Goal: Transaction & Acquisition: Purchase product/service

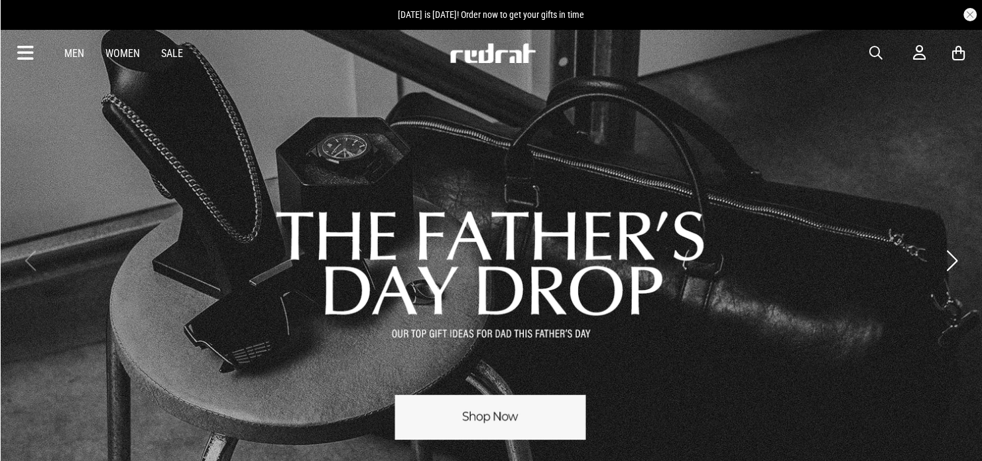
click at [963, 56] on icon at bounding box center [959, 53] width 13 height 17
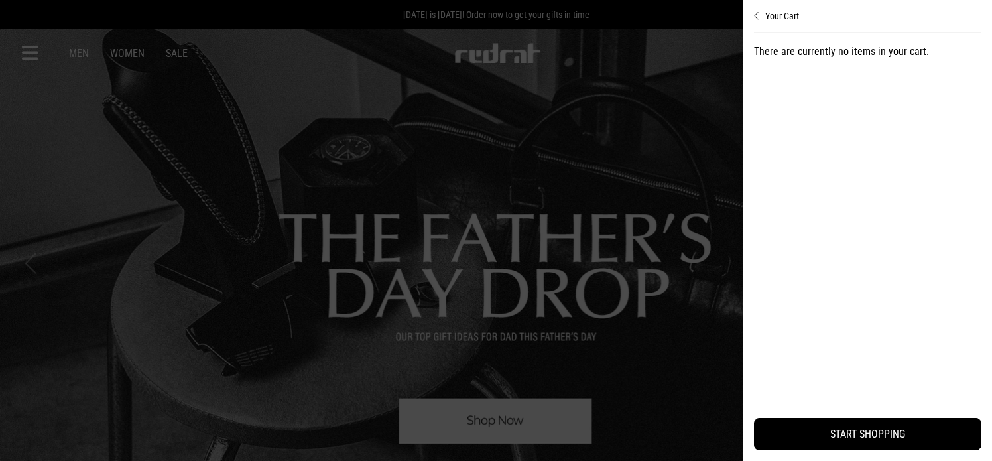
click at [592, 143] on div at bounding box center [496, 230] width 992 height 461
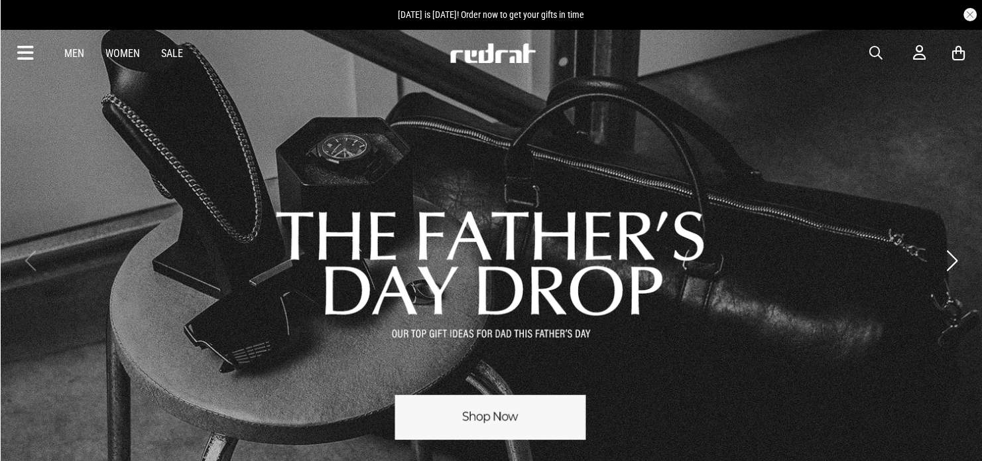
click at [72, 53] on link "Men" at bounding box center [74, 53] width 20 height 13
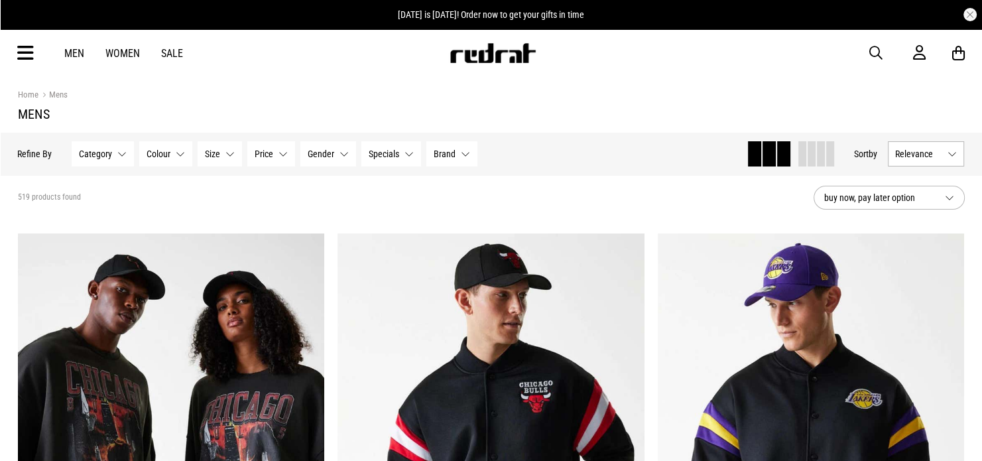
click at [25, 62] on icon at bounding box center [25, 53] width 17 height 22
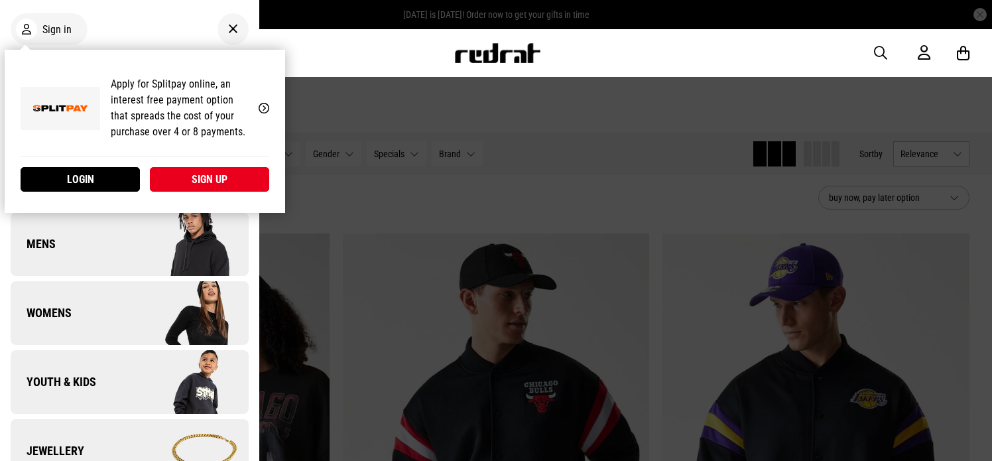
click at [384, 53] on div "Men Women Sale Sign in New Back Footwear Back Footwear Mens Back Mens Womens Ba…" at bounding box center [496, 53] width 969 height 48
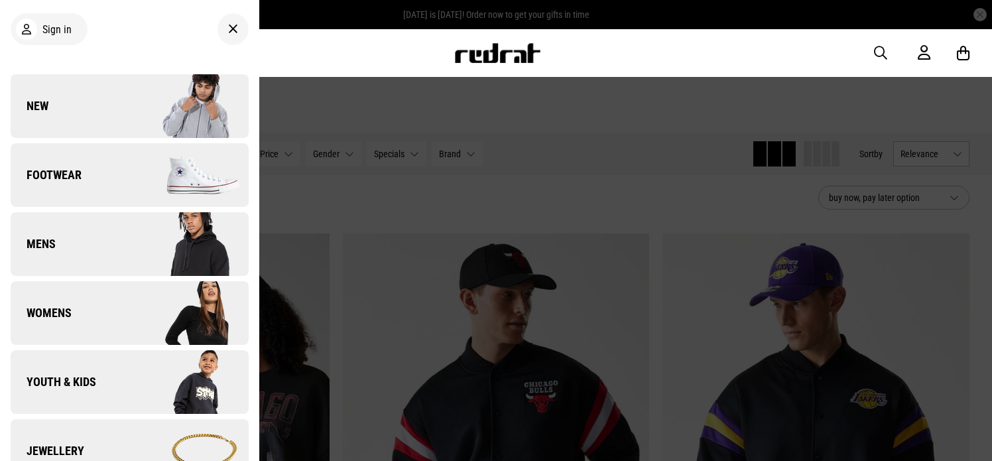
click at [370, 42] on div "Men Women Sale Sign in New Back Footwear Back Footwear Mens Back Mens Womens Ba…" at bounding box center [496, 53] width 969 height 48
click at [506, 63] on link at bounding box center [498, 59] width 88 height 13
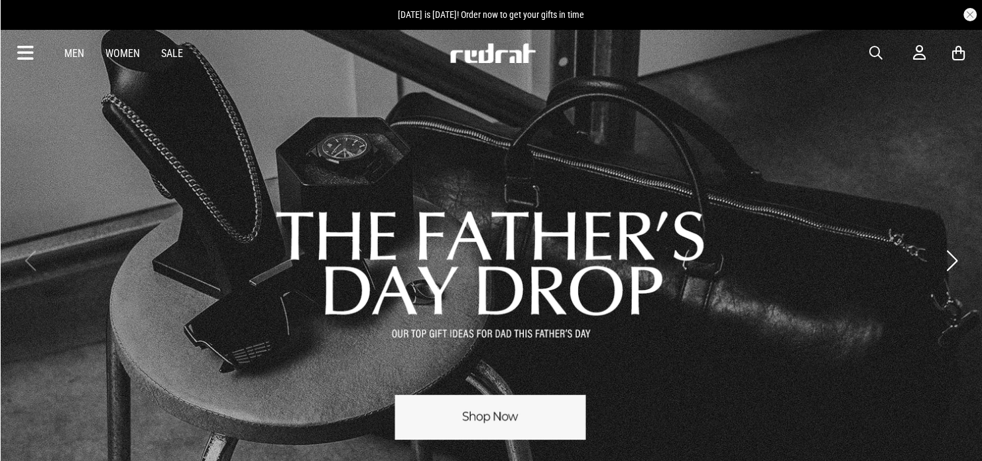
click at [955, 257] on button "Next slide" at bounding box center [952, 260] width 18 height 29
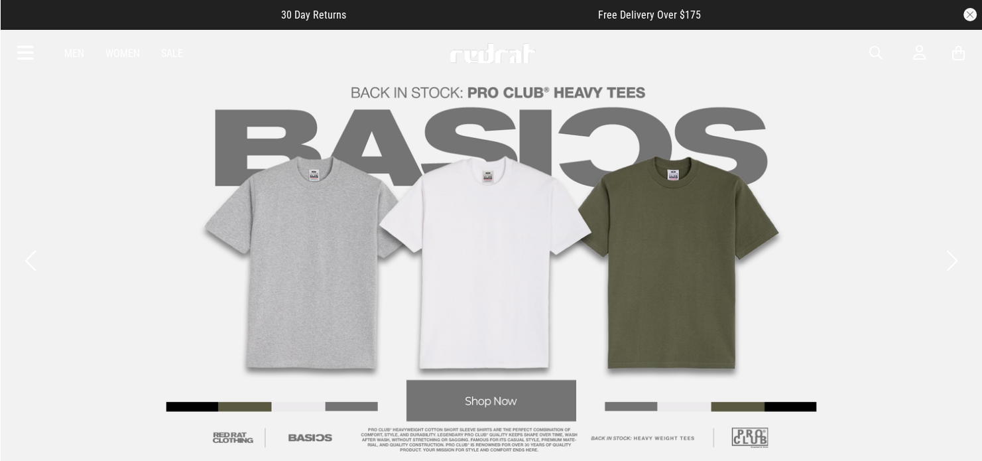
drag, startPoint x: 502, startPoint y: 391, endPoint x: 512, endPoint y: 384, distance: 12.3
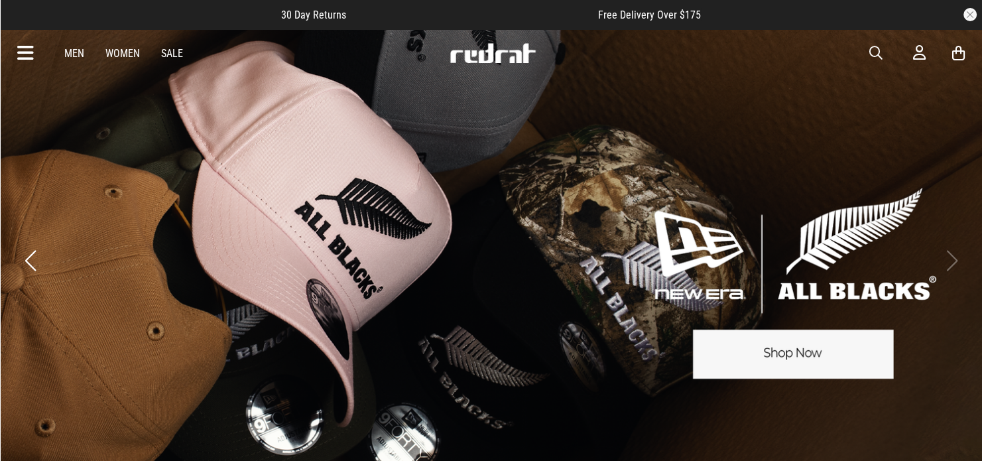
click at [28, 49] on icon at bounding box center [25, 53] width 17 height 22
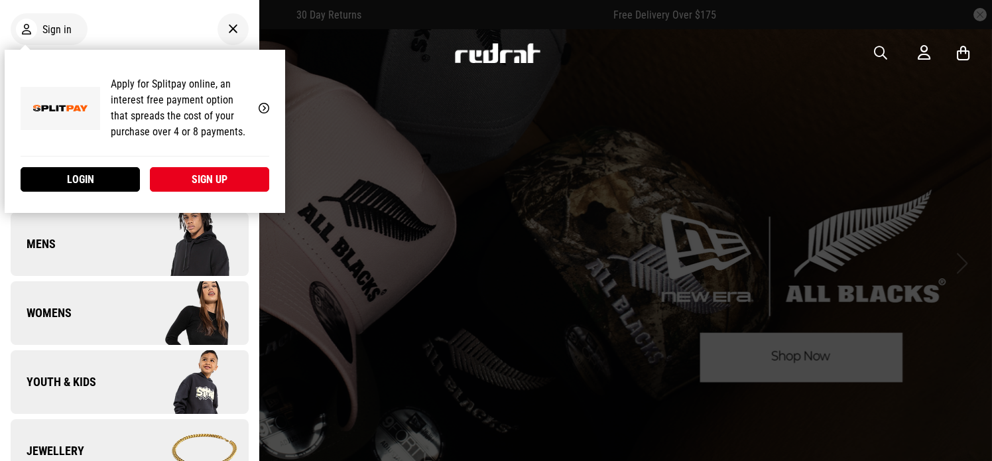
drag, startPoint x: 52, startPoint y: 29, endPoint x: 82, endPoint y: 139, distance: 114.7
click at [82, 139] on div "My Account Apply for Splitpay online, an interest free payment option that spre…" at bounding box center [145, 131] width 281 height 163
click at [85, 178] on link "Login" at bounding box center [80, 179] width 119 height 25
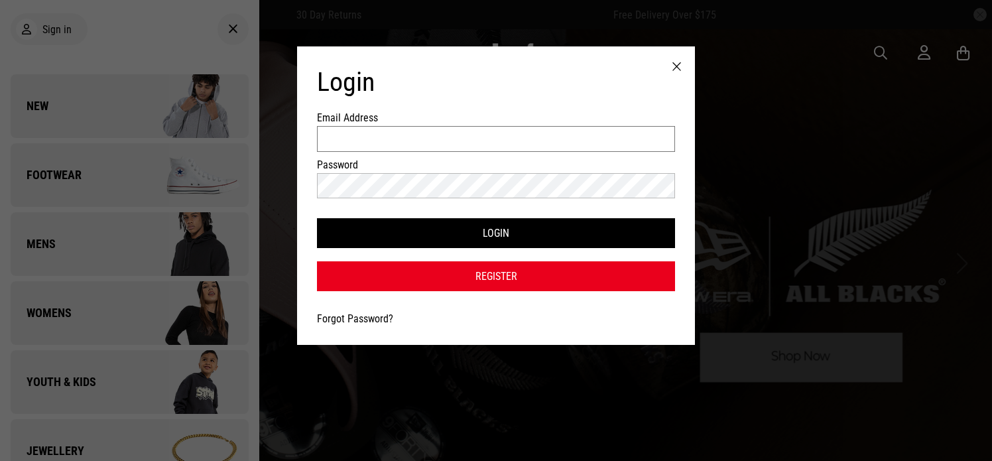
type input "**********"
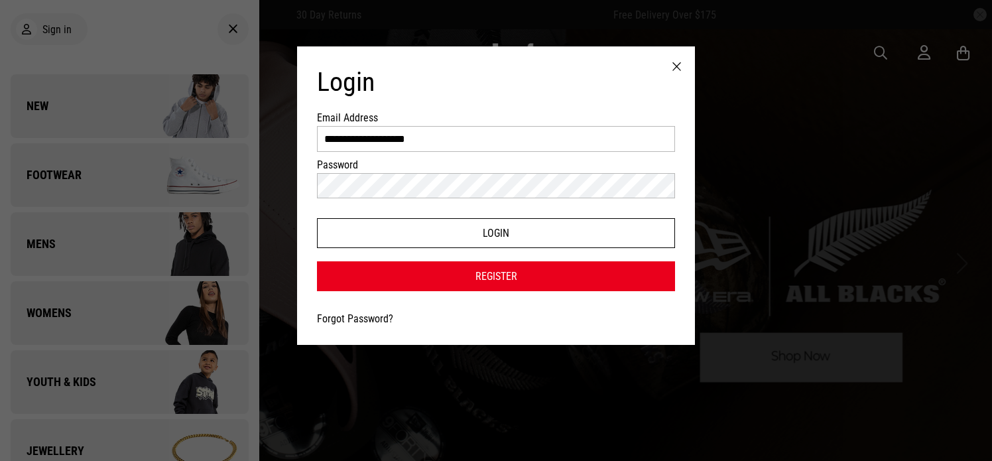
click at [470, 239] on button "Login" at bounding box center [496, 233] width 358 height 30
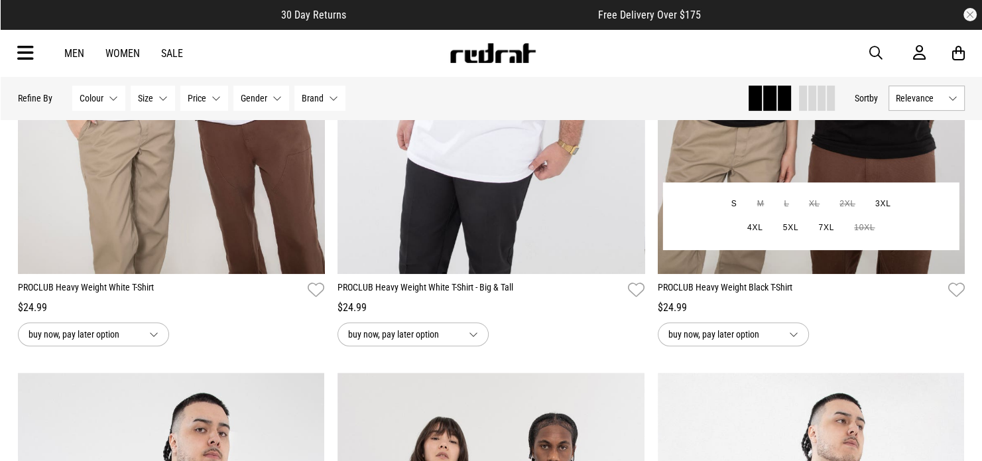
scroll to position [398, 0]
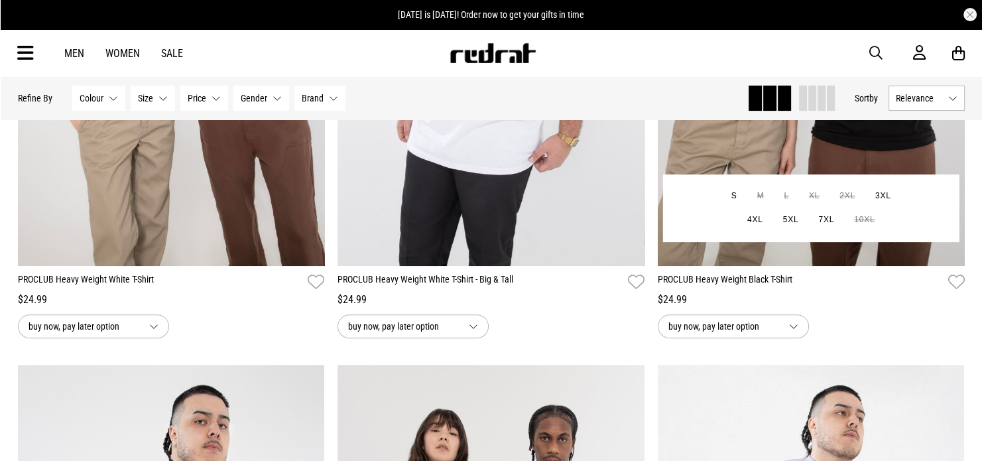
click at [760, 129] on img at bounding box center [811, 51] width 307 height 430
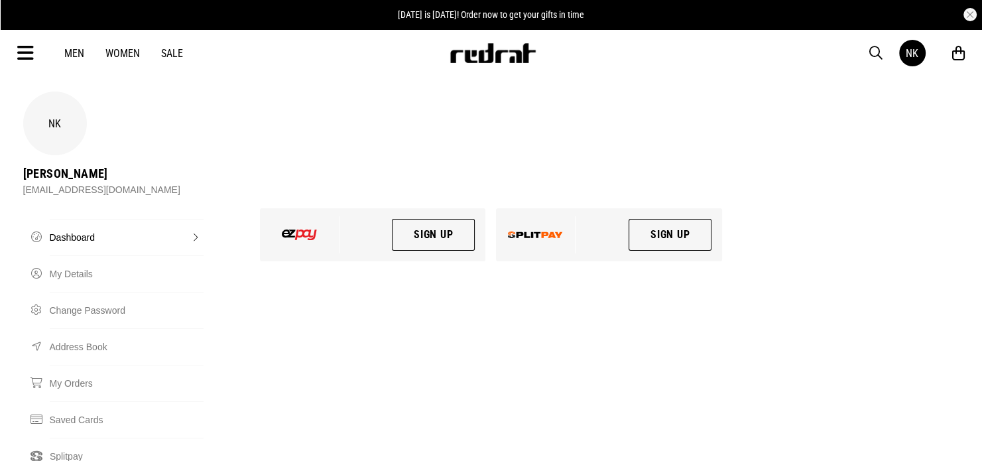
click at [958, 57] on icon at bounding box center [959, 53] width 13 height 17
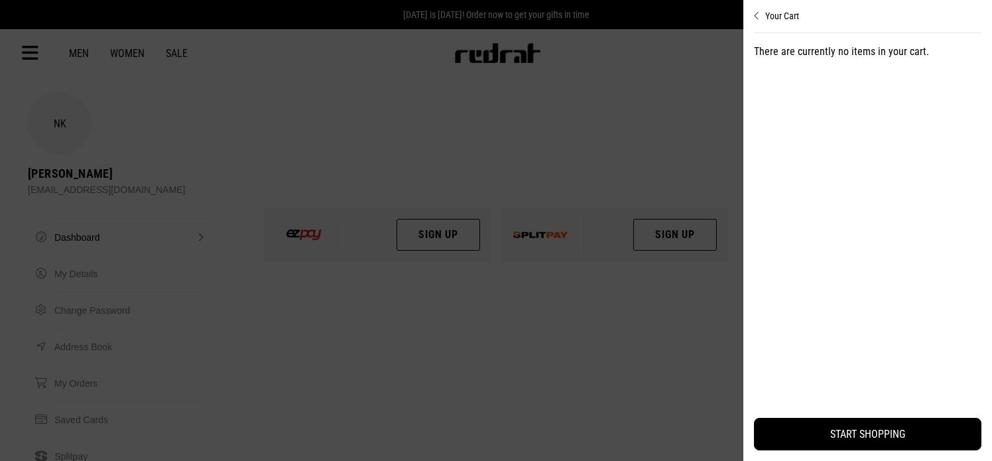
click at [549, 103] on div at bounding box center [496, 230] width 992 height 461
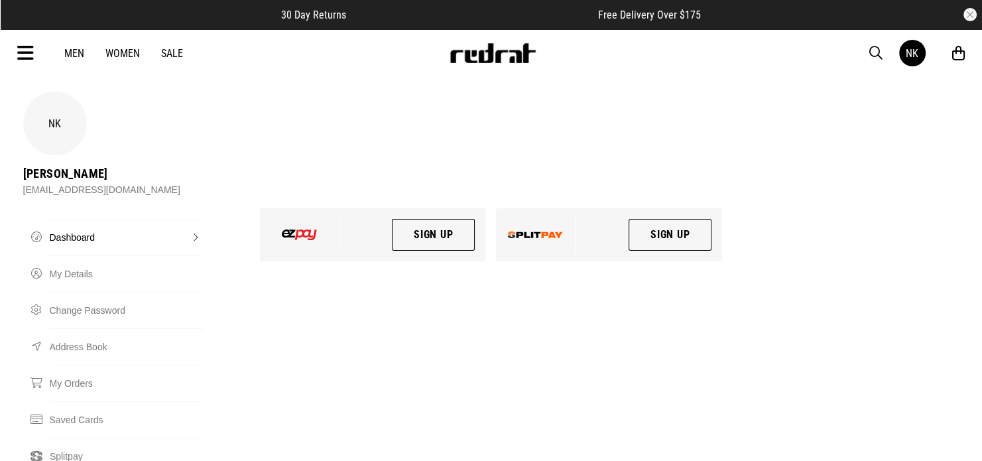
click at [69, 51] on link "Men" at bounding box center [74, 53] width 20 height 13
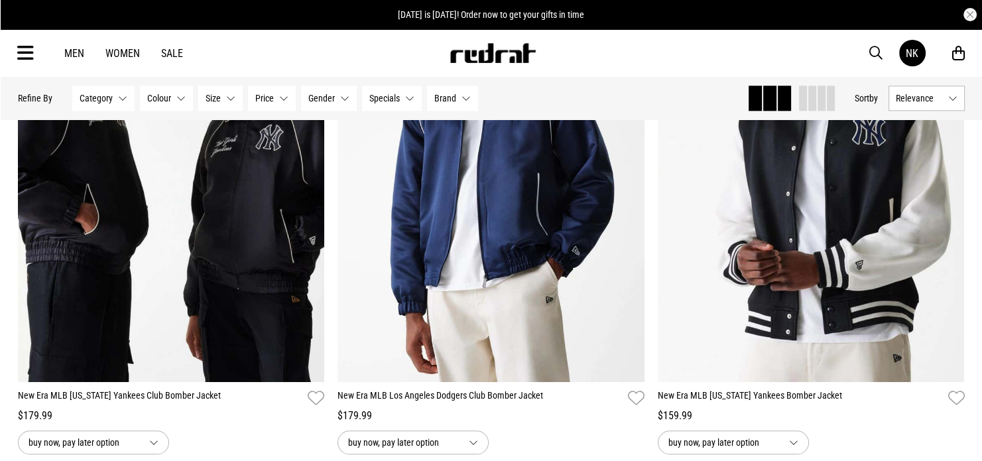
scroll to position [1592, 0]
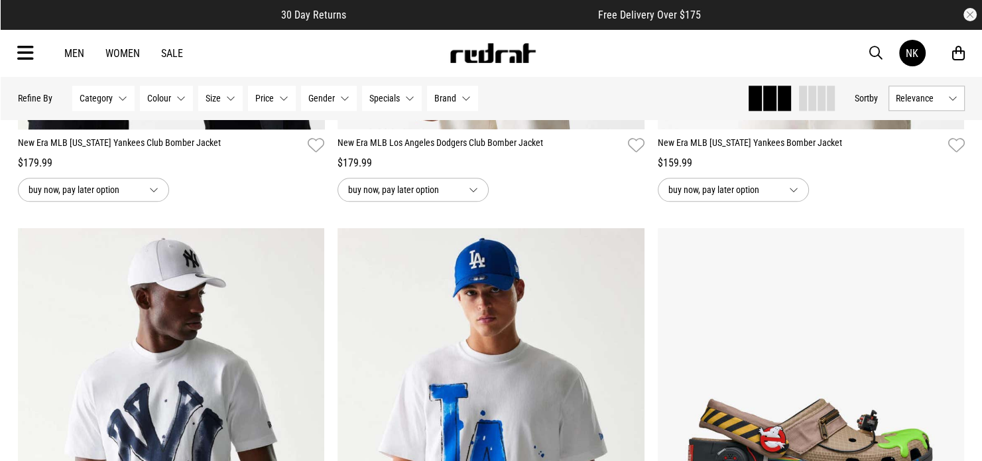
click at [438, 100] on span "Brand" at bounding box center [446, 98] width 22 height 11
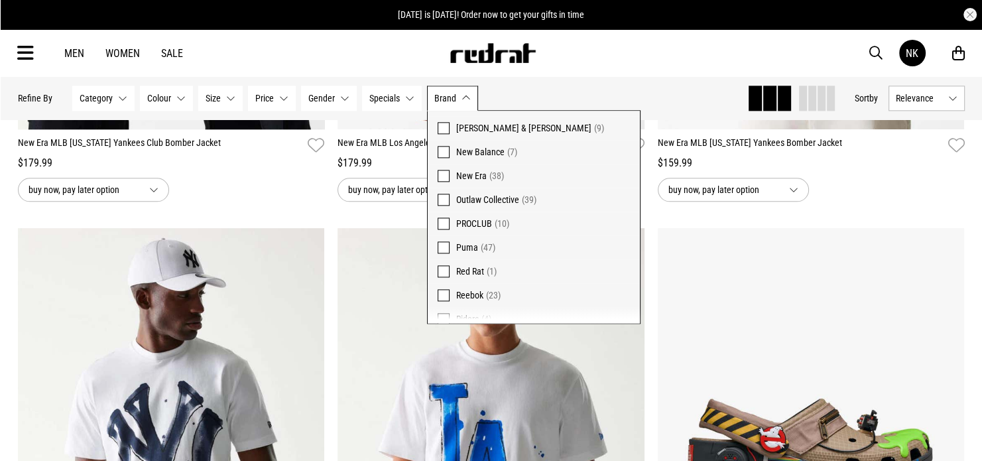
scroll to position [332, 0]
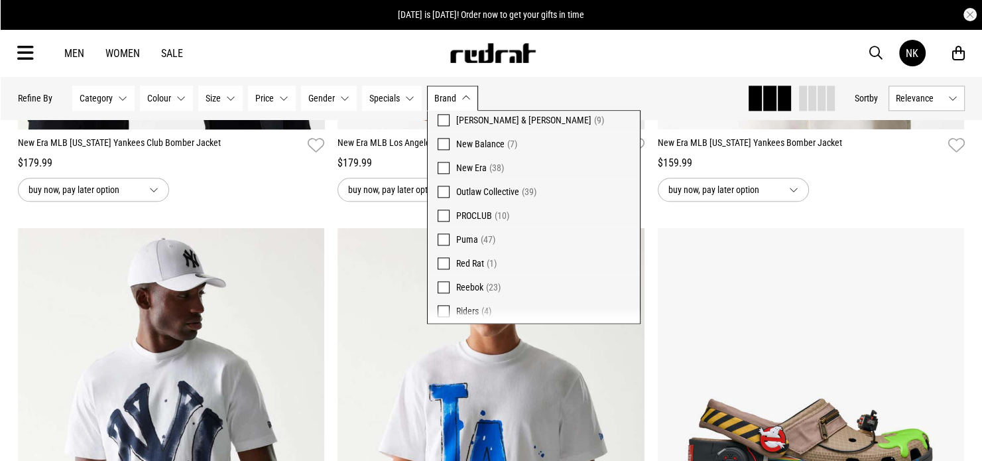
click at [443, 191] on span at bounding box center [444, 192] width 12 height 12
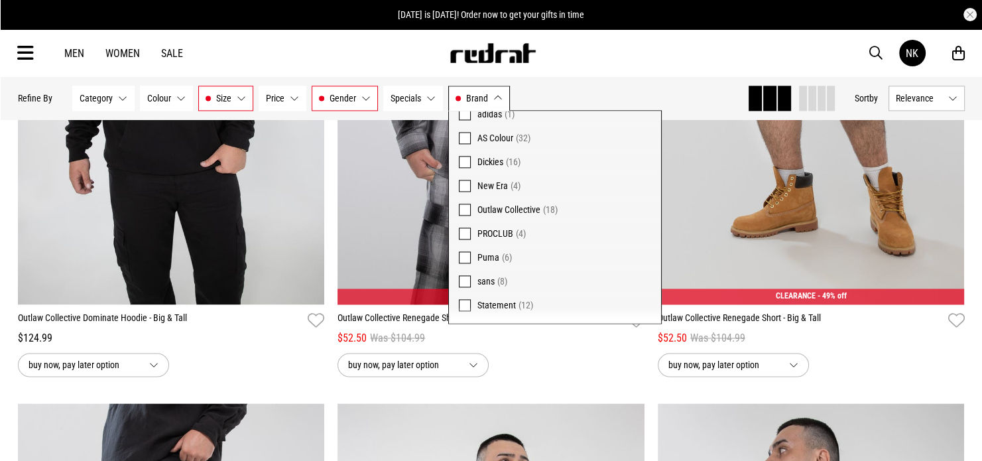
scroll to position [1967, 0]
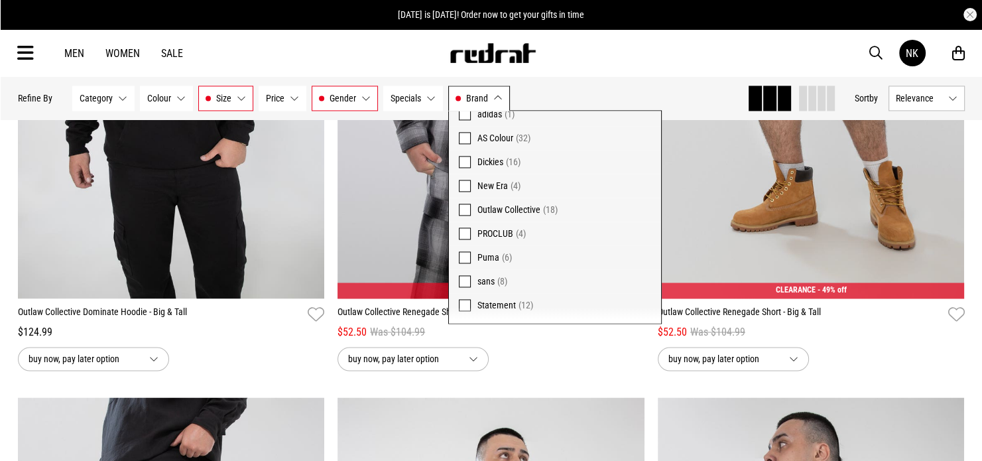
click at [462, 280] on span at bounding box center [465, 281] width 12 height 12
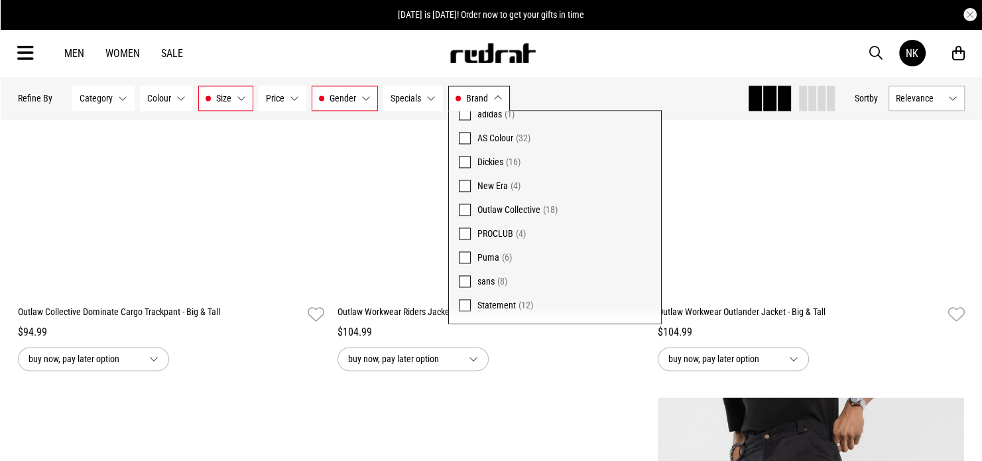
scroll to position [3025, 0]
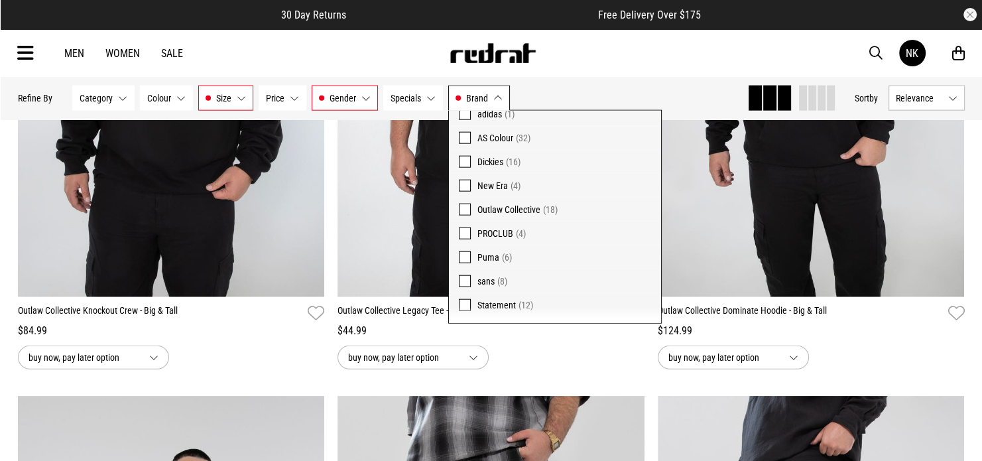
click at [461, 208] on span at bounding box center [465, 210] width 12 height 12
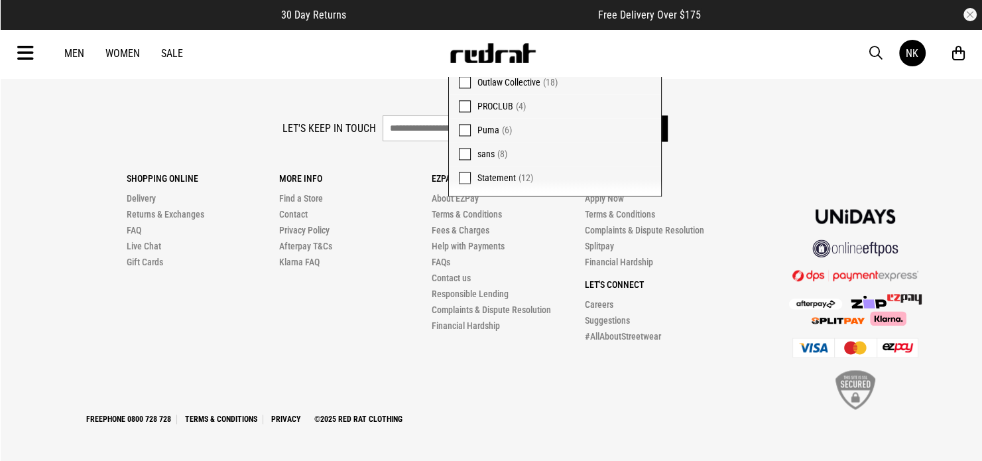
click at [769, 138] on div "Let's keep in touch Sign up" at bounding box center [491, 131] width 947 height 33
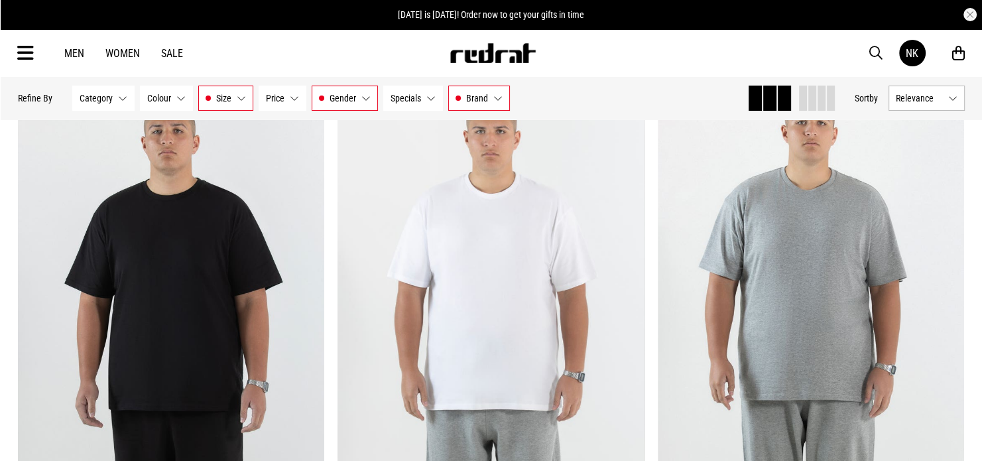
scroll to position [199, 0]
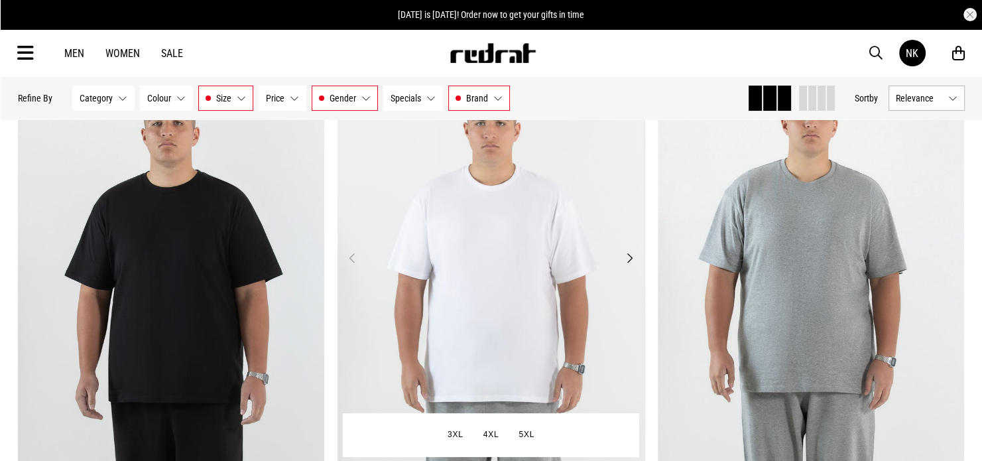
click at [629, 257] on button "Next" at bounding box center [630, 258] width 17 height 16
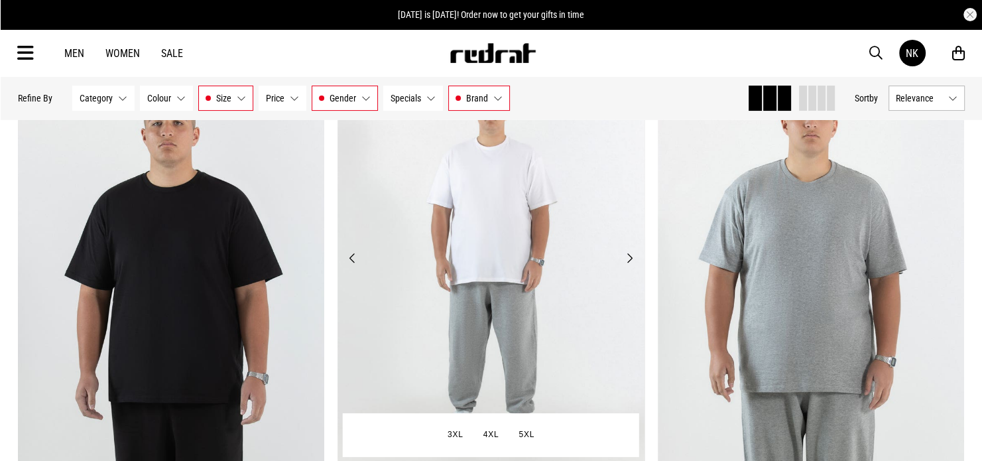
click at [629, 257] on button "Next" at bounding box center [630, 258] width 17 height 16
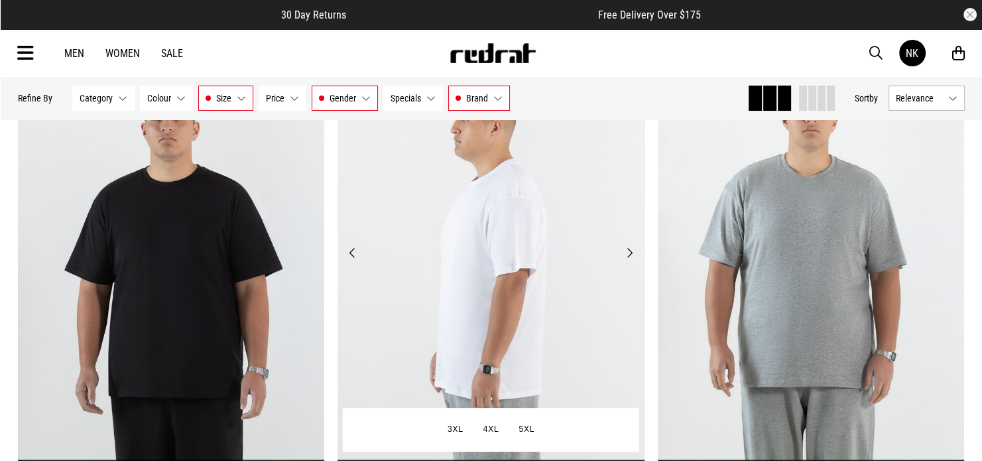
scroll to position [199, 0]
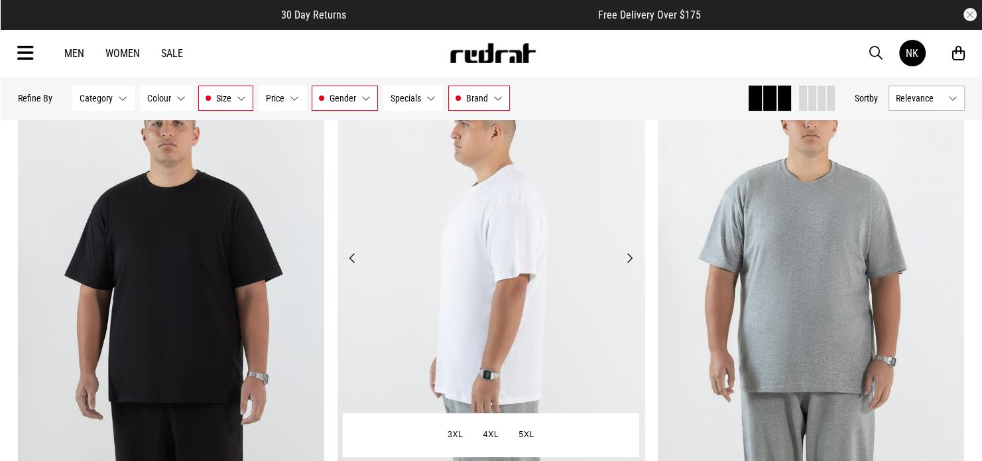
click at [632, 255] on button "Next" at bounding box center [630, 258] width 17 height 16
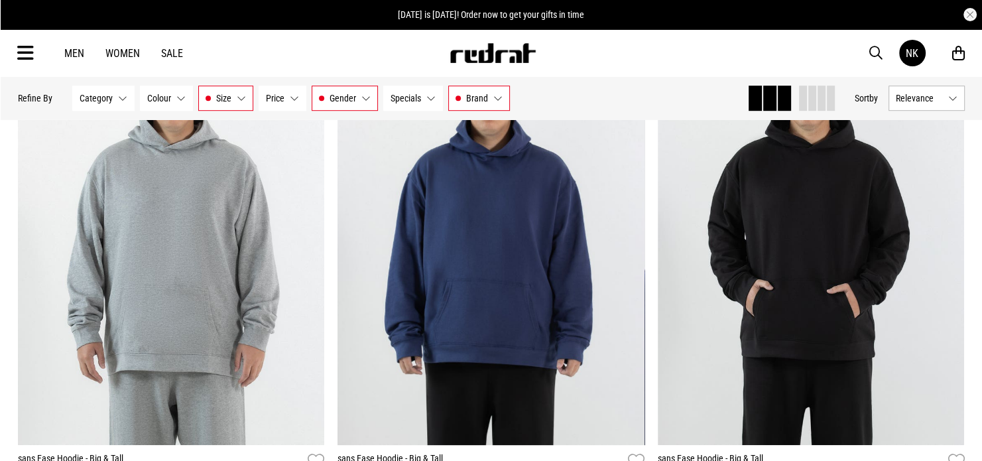
scroll to position [862, 0]
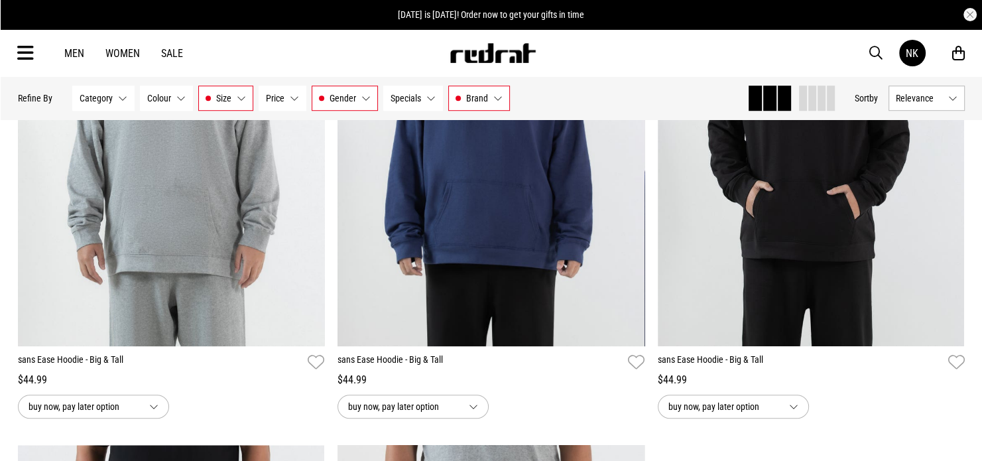
click at [241, 101] on button "Size 40, 3XL" at bounding box center [225, 98] width 55 height 25
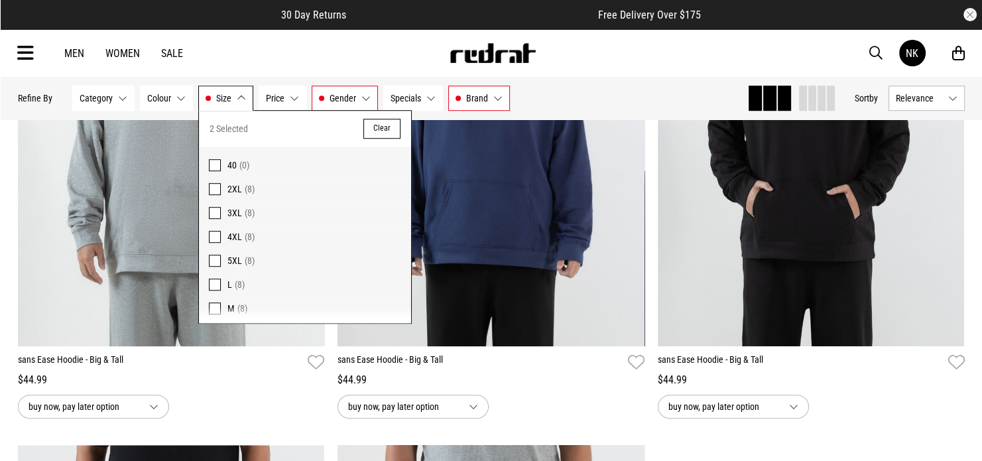
click at [212, 188] on span at bounding box center [215, 189] width 12 height 12
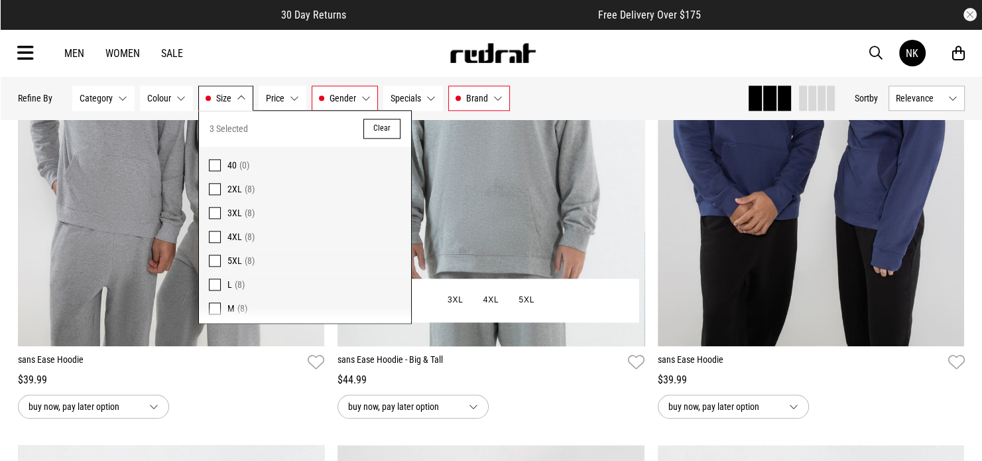
click at [544, 400] on div "buy now, pay later option" at bounding box center [491, 407] width 307 height 24
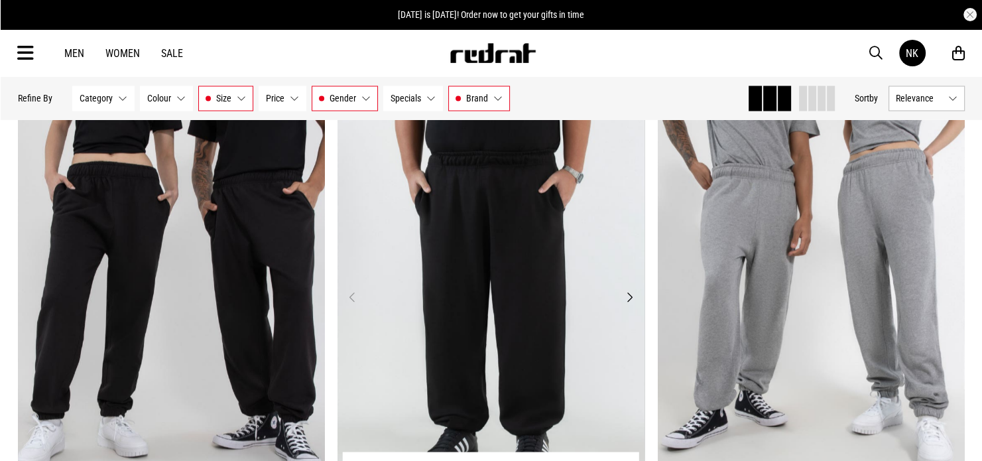
scroll to position [2320, 0]
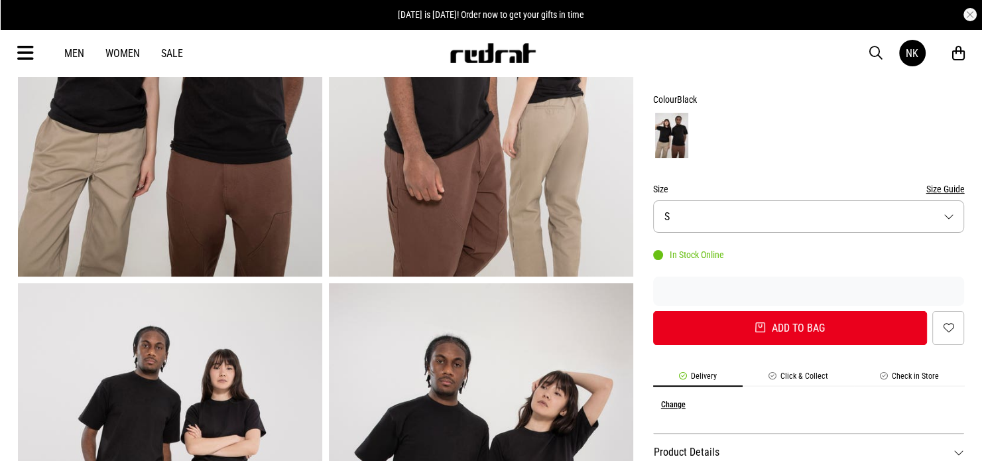
click at [756, 206] on button "Size S" at bounding box center [809, 216] width 312 height 33
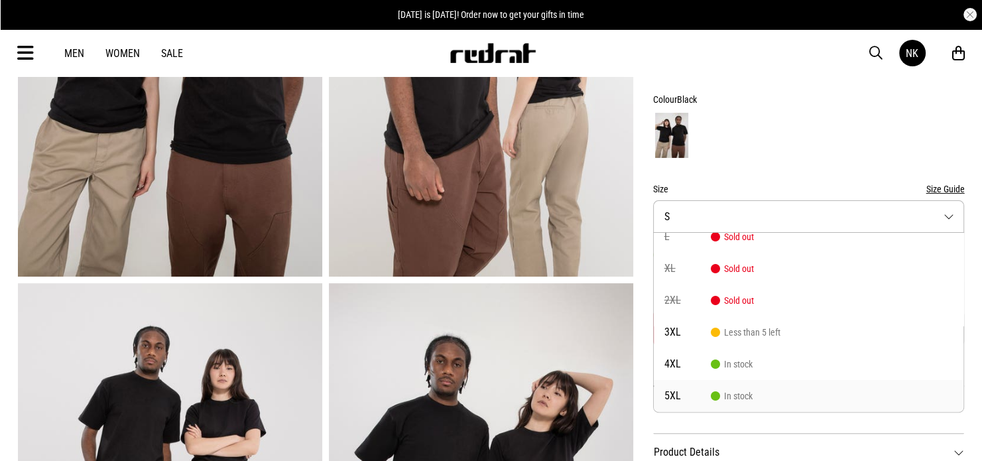
scroll to position [133, 0]
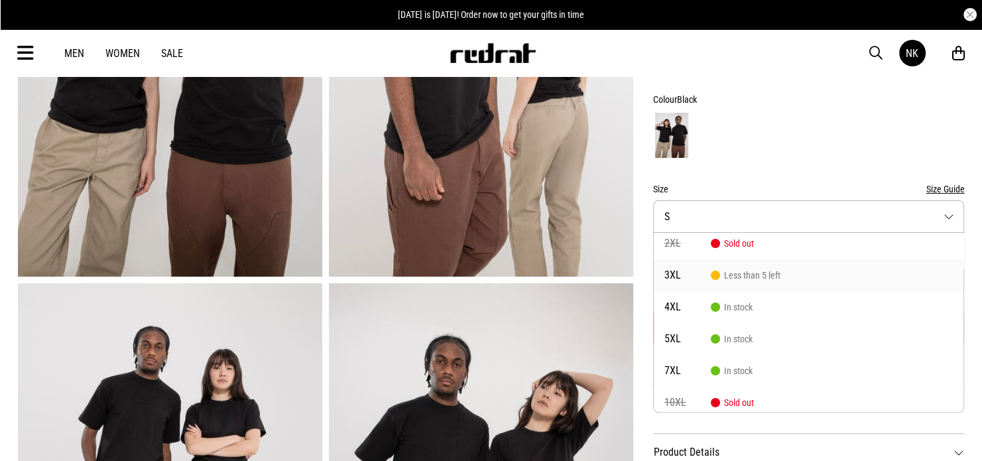
click at [740, 276] on span "Less than 5 left" at bounding box center [746, 275] width 70 height 11
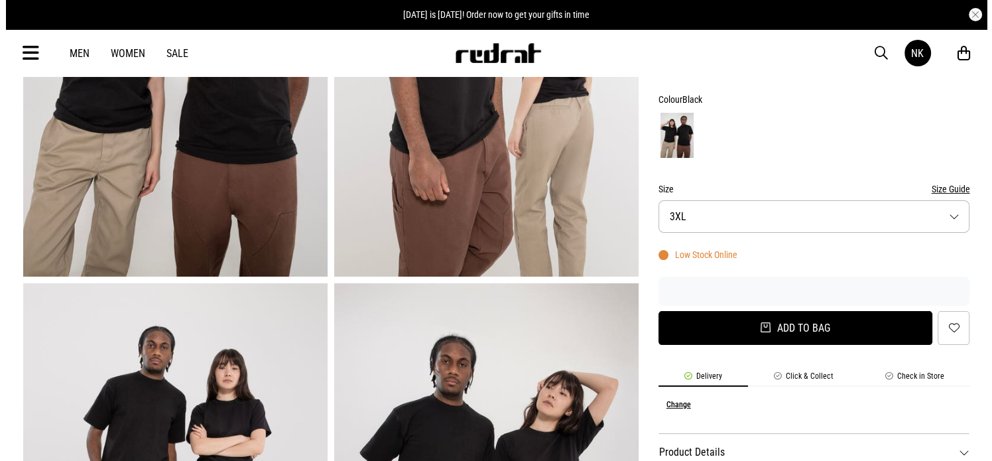
scroll to position [0, 0]
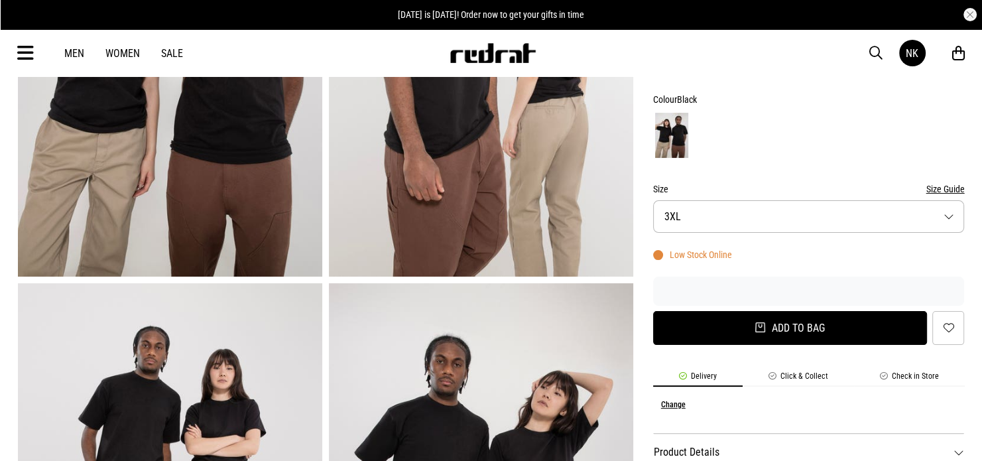
click at [825, 332] on button "Add to bag" at bounding box center [790, 328] width 275 height 34
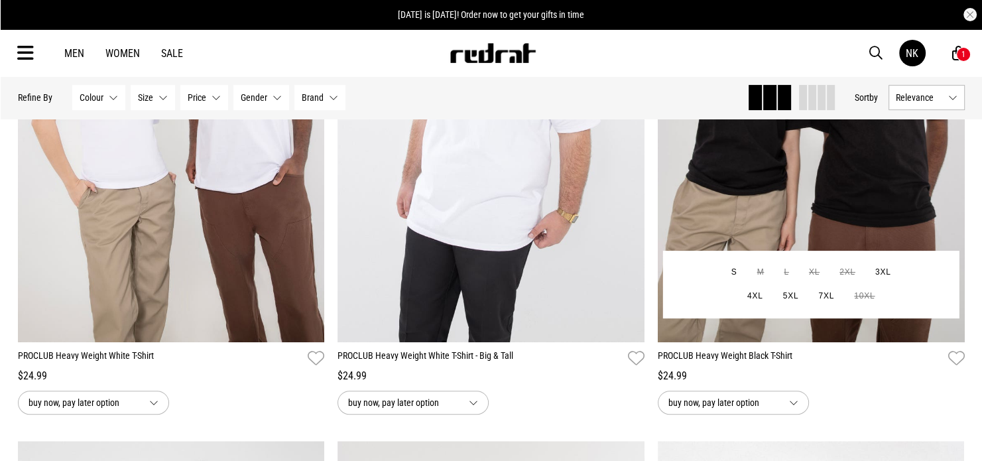
click at [779, 406] on button "buy now, pay later option" at bounding box center [733, 403] width 151 height 24
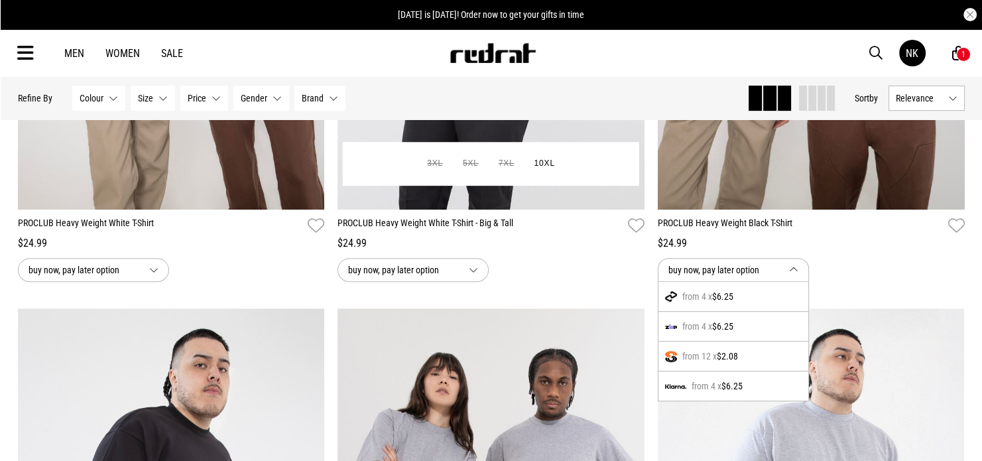
click at [630, 265] on div "buy now, pay later option" at bounding box center [491, 270] width 307 height 24
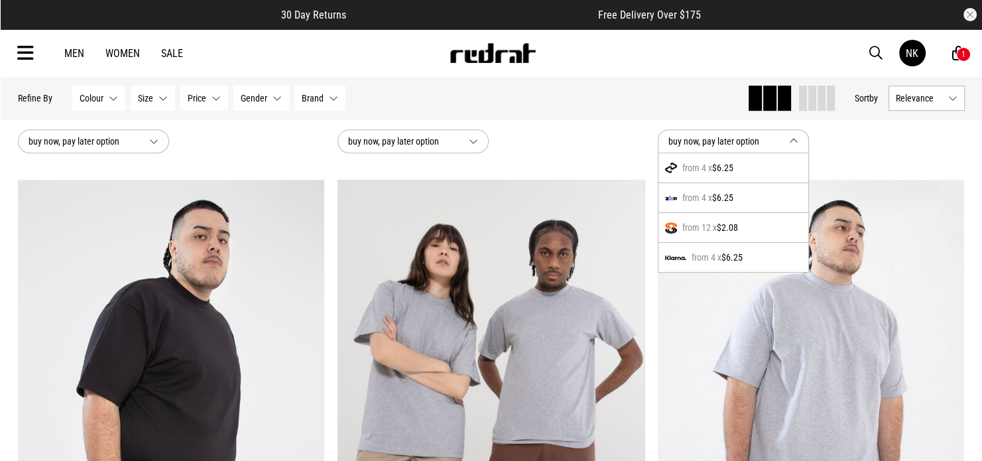
scroll to position [586, 0]
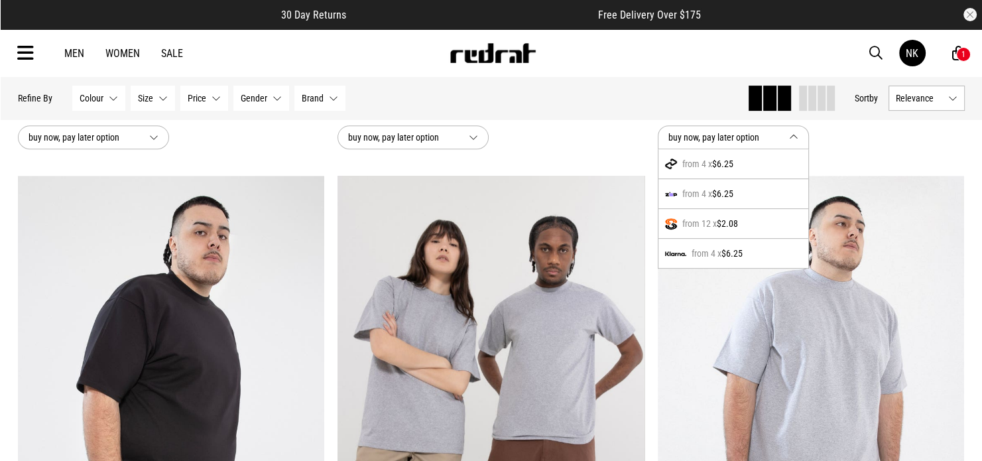
click at [791, 135] on button "buy now, pay later option" at bounding box center [733, 137] width 151 height 24
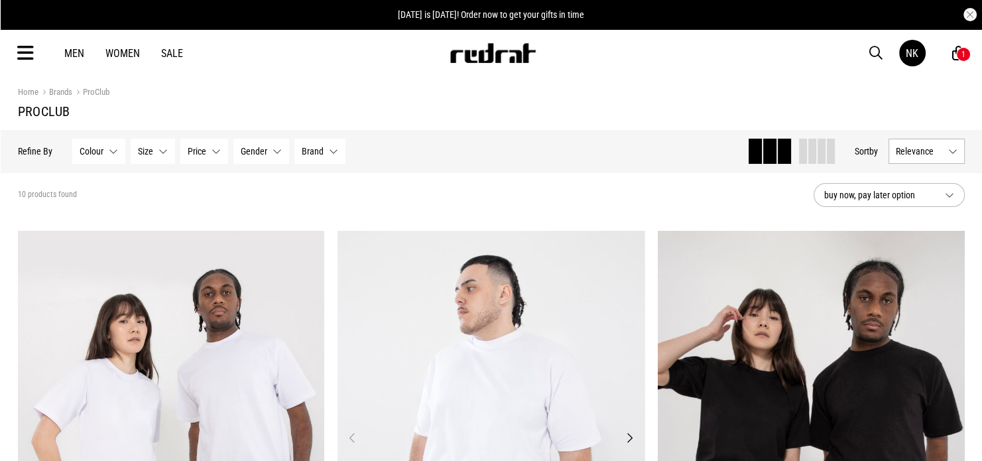
scroll to position [0, 0]
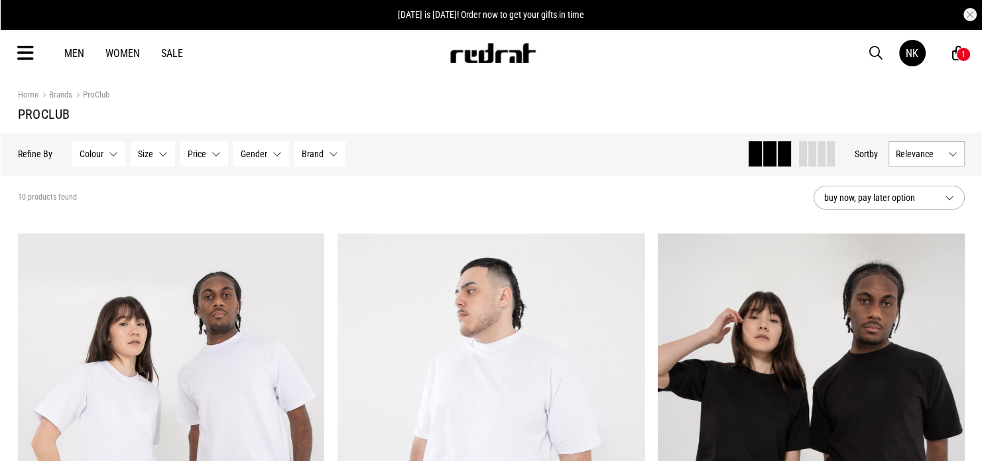
click at [70, 55] on link "Men" at bounding box center [74, 53] width 20 height 13
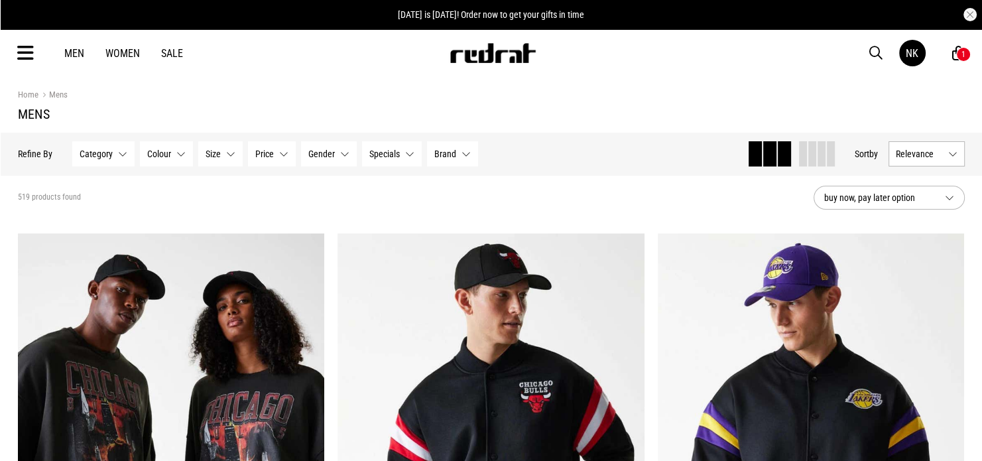
click at [28, 50] on icon at bounding box center [25, 53] width 17 height 22
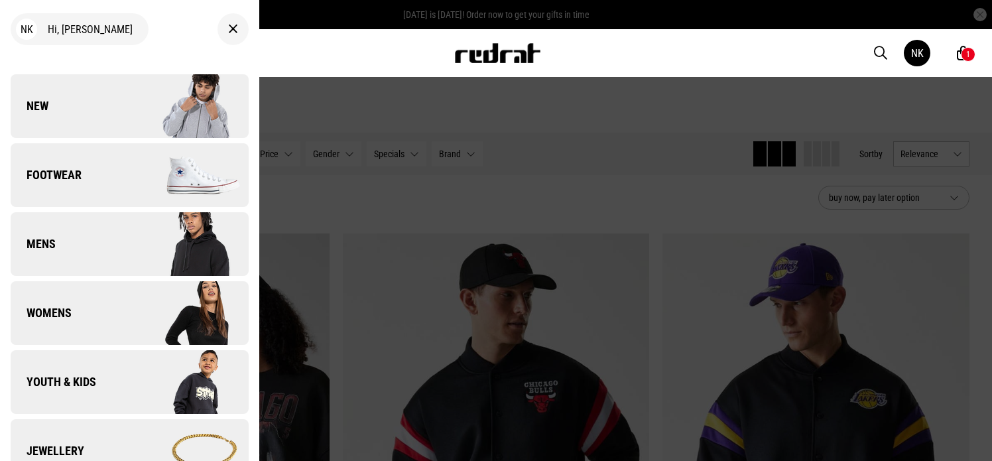
click at [377, 201] on div at bounding box center [496, 230] width 992 height 461
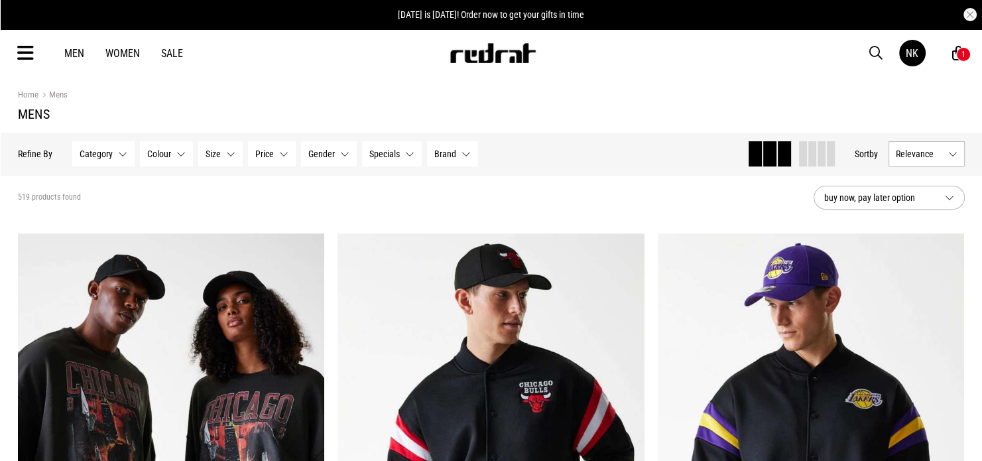
click at [340, 159] on button "Gender None selected" at bounding box center [329, 153] width 56 height 25
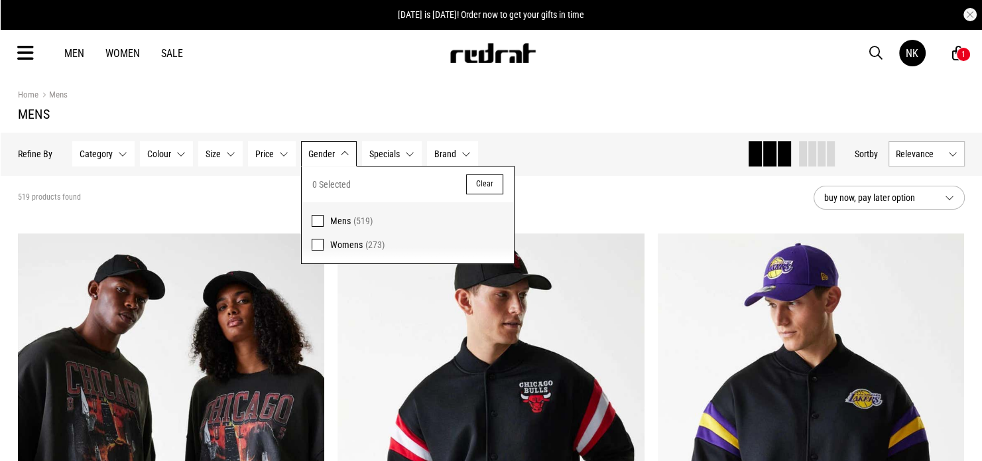
click at [325, 216] on label "Mens (519)" at bounding box center [408, 217] width 212 height 31
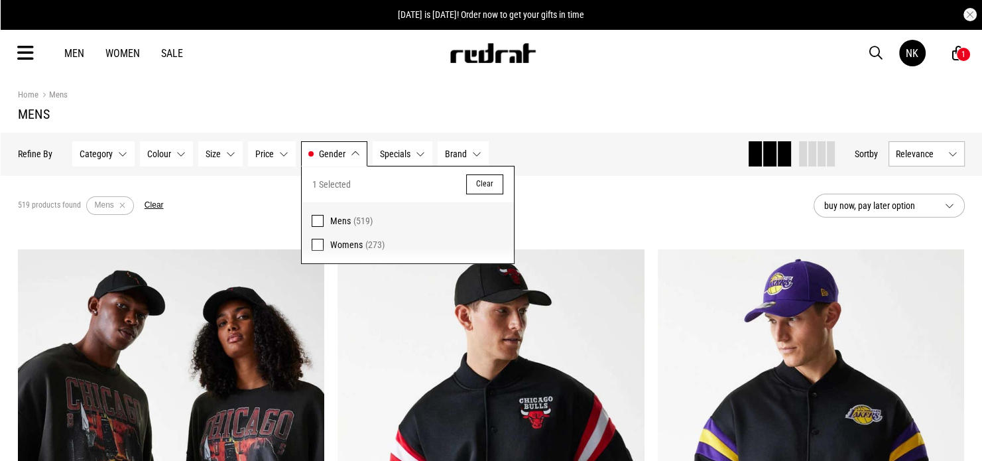
click at [163, 186] on div "519 products found Active Filters Mens Clear" at bounding box center [410, 206] width 785 height 40
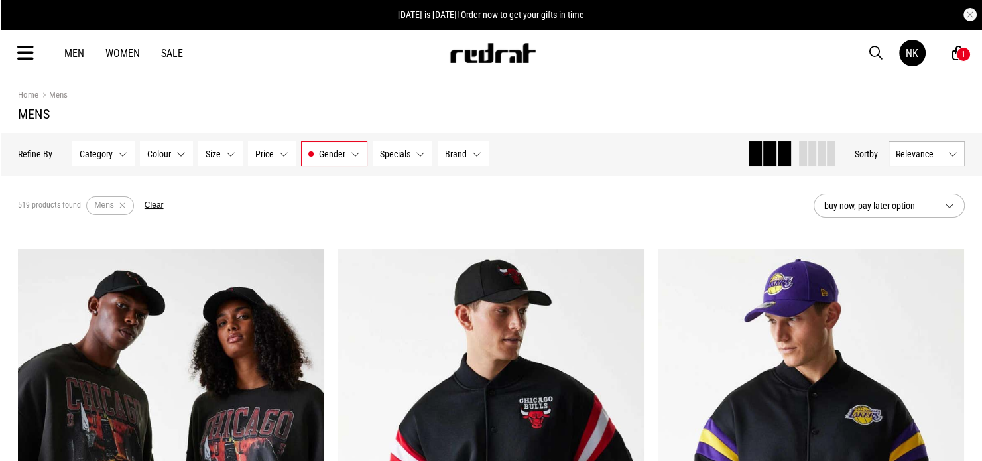
click at [228, 156] on button "Size None selected" at bounding box center [220, 153] width 44 height 25
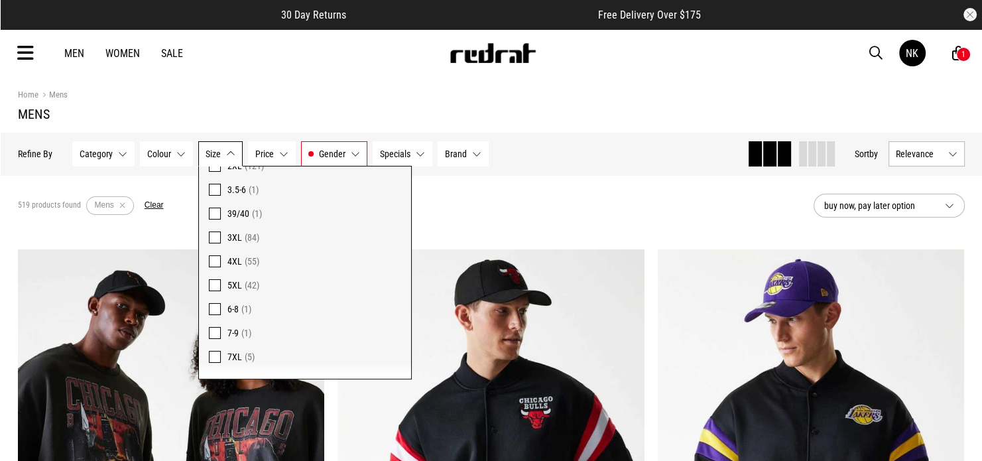
scroll to position [778, 0]
click at [215, 252] on span at bounding box center [215, 255] width 12 height 12
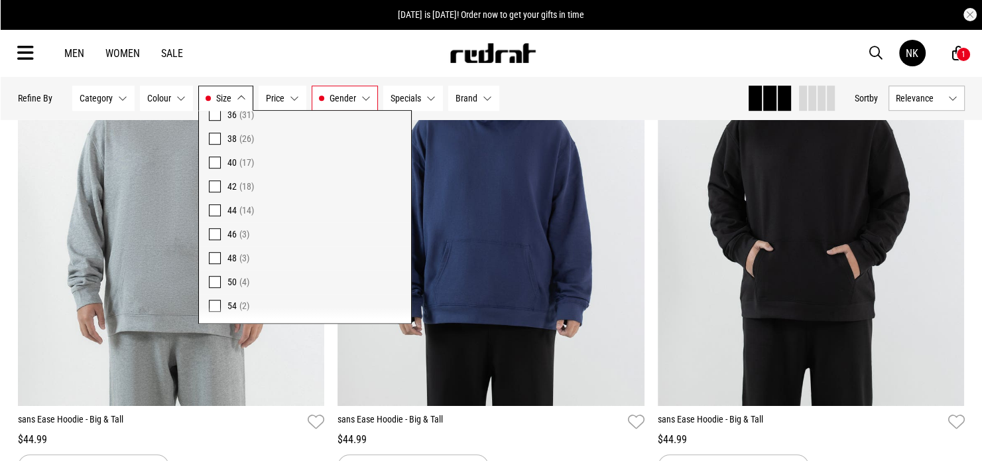
scroll to position [446, 0]
click at [210, 173] on span at bounding box center [215, 173] width 12 height 12
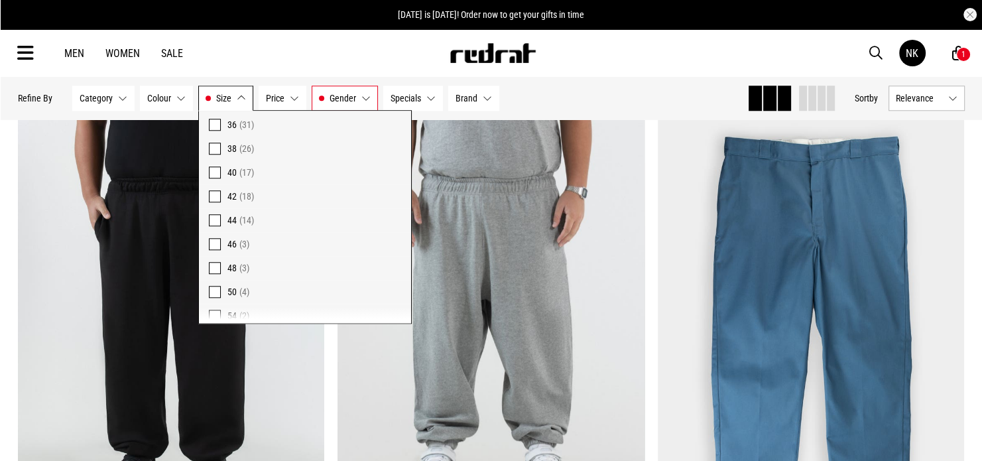
drag, startPoint x: 571, startPoint y: 90, endPoint x: 558, endPoint y: 121, distance: 33.0
click at [572, 90] on div "Hide Refine s Refine By Filters Category None selected Category 0 Selected Clea…" at bounding box center [377, 98] width 719 height 29
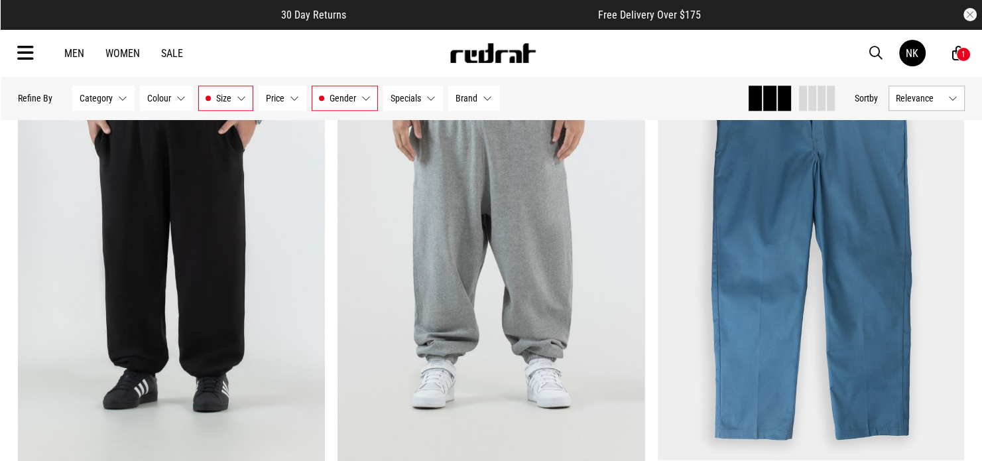
scroll to position [1256, 0]
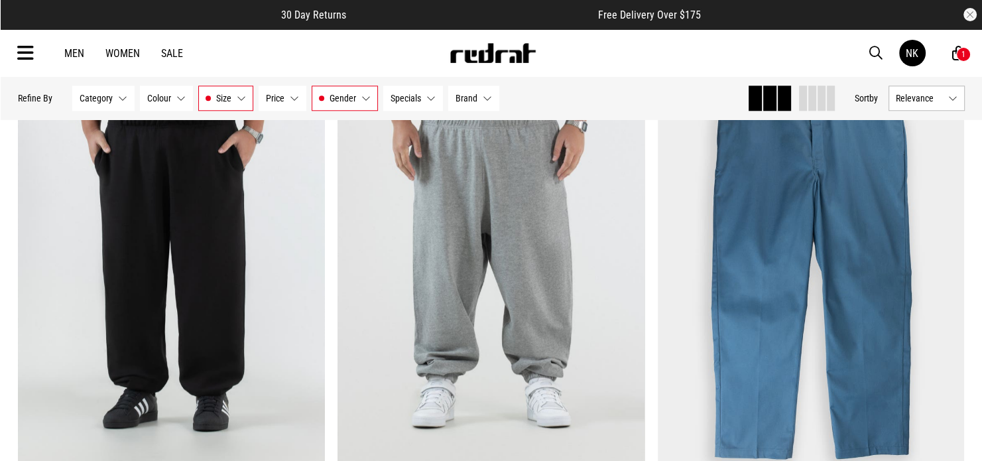
click at [466, 100] on span "Brand" at bounding box center [467, 98] width 22 height 11
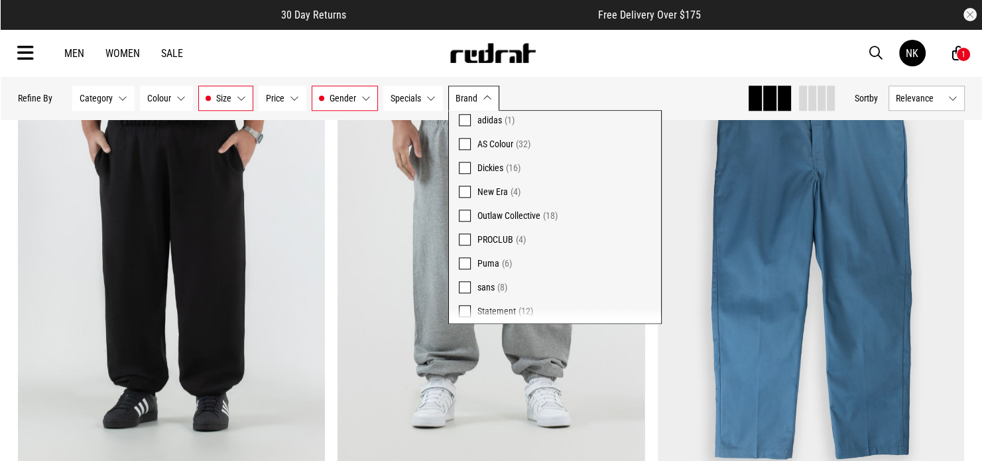
scroll to position [51, 0]
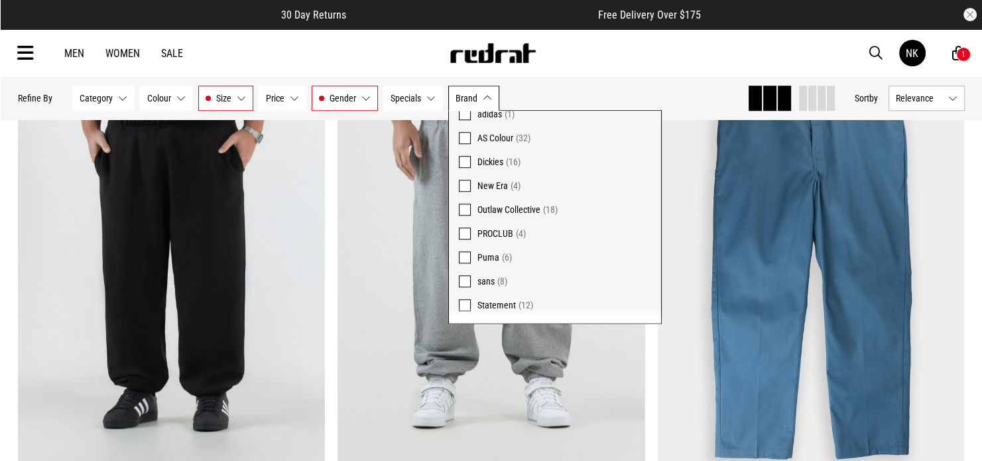
click at [464, 212] on span at bounding box center [465, 210] width 12 height 12
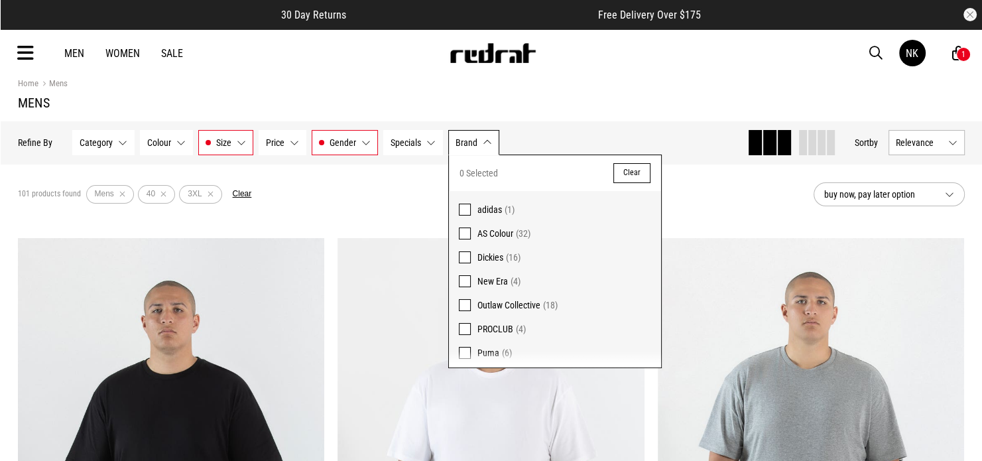
scroll to position [0, 0]
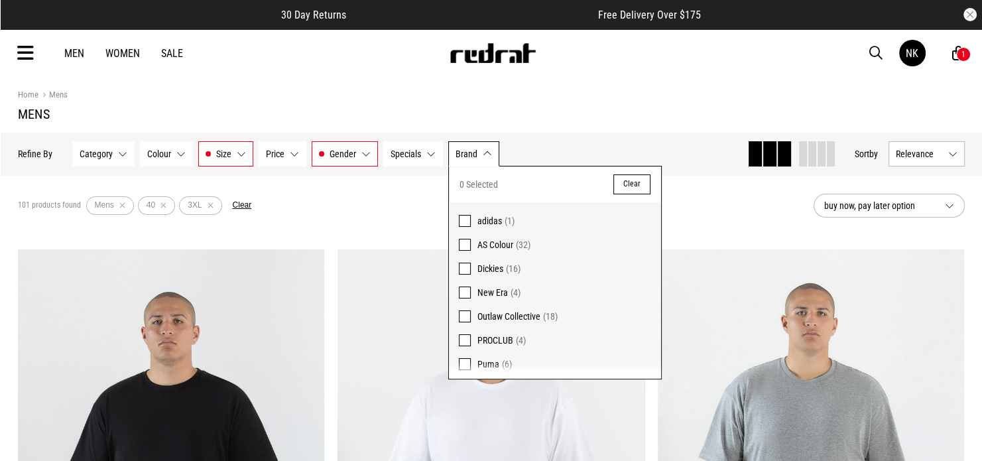
click at [325, 210] on div "101 products found Active Filters Mens 40 3XL Clear" at bounding box center [410, 206] width 785 height 40
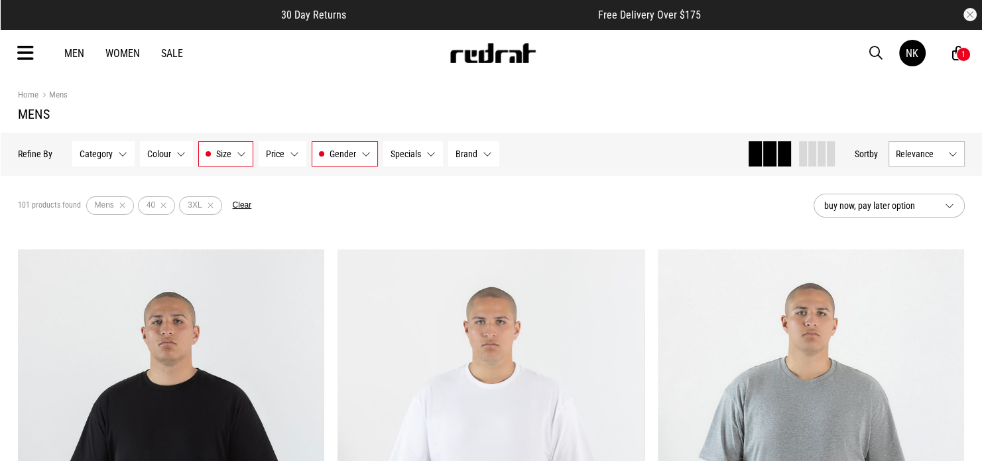
click at [235, 154] on button "Size 40, 3XL" at bounding box center [225, 153] width 55 height 25
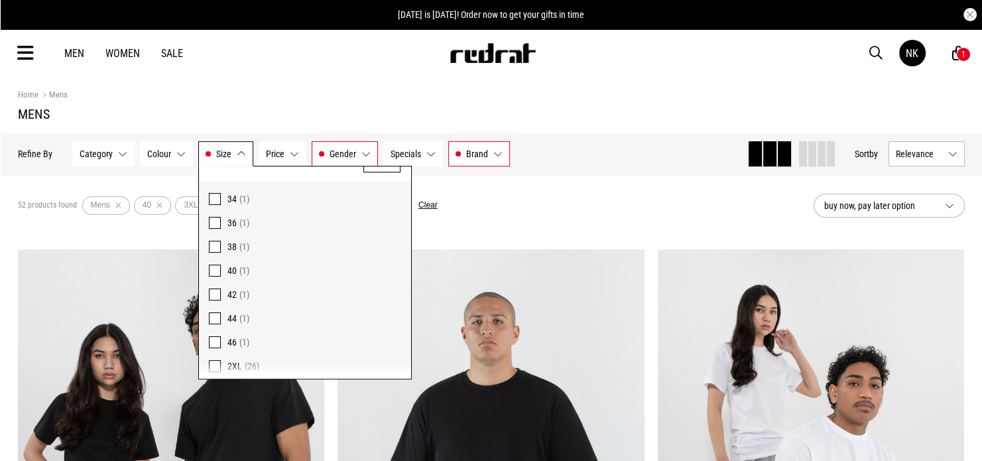
scroll to position [66, 0]
click at [608, 218] on div "52 products found Active Filters Mens 40 3XL 2XL sans Outlaw Collective Clear" at bounding box center [410, 206] width 785 height 40
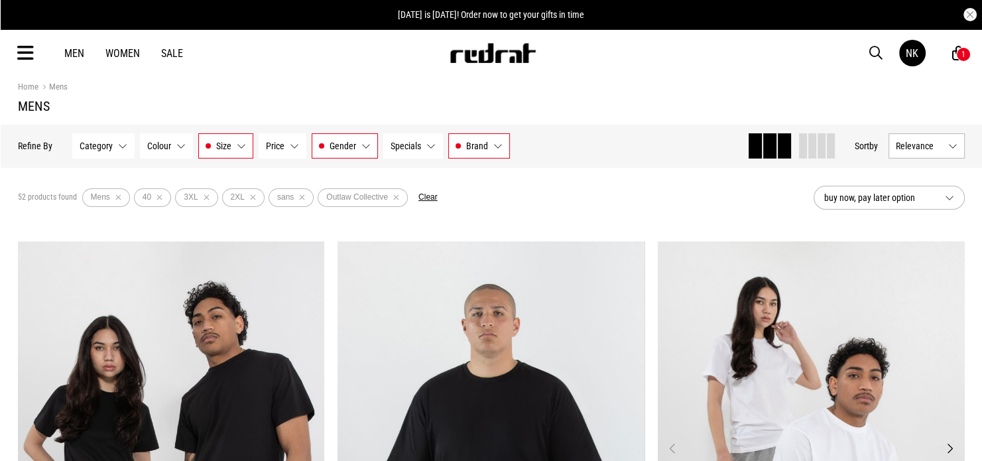
scroll to position [0, 0]
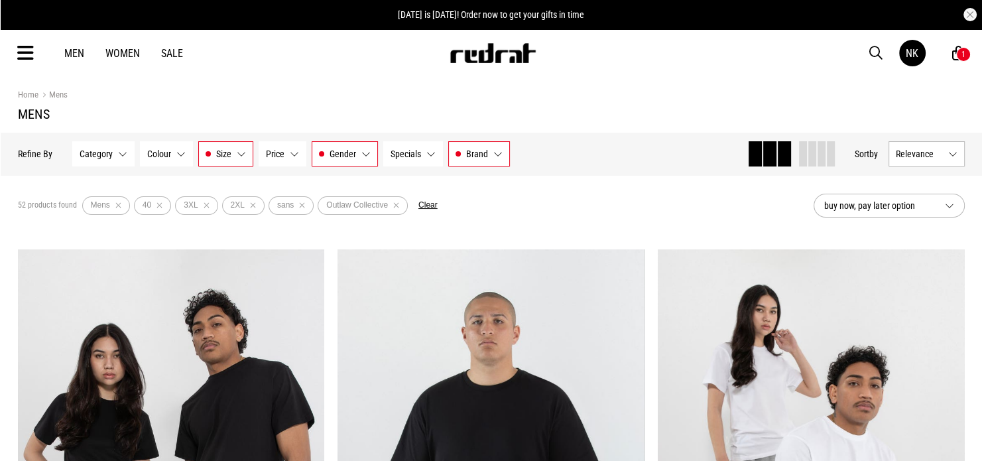
click at [300, 207] on button "Remove filter" at bounding box center [302, 205] width 17 height 19
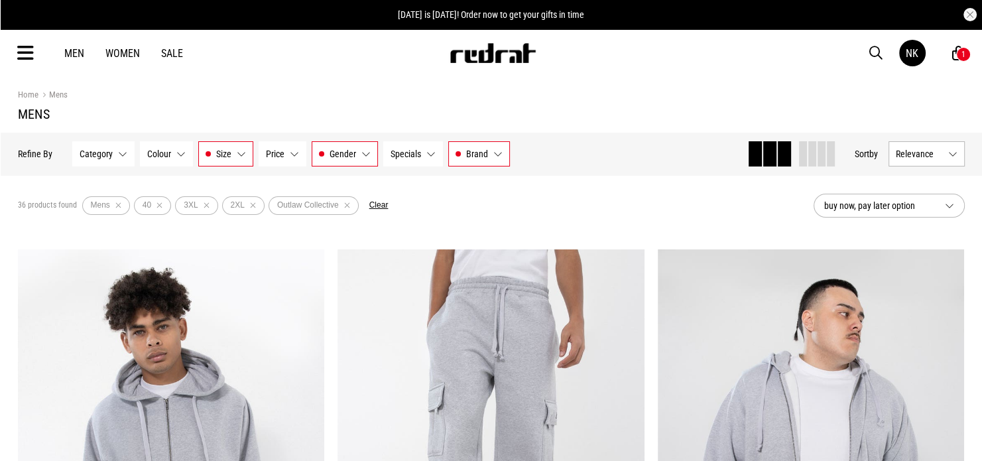
click at [251, 204] on button "Remove filter" at bounding box center [253, 205] width 17 height 19
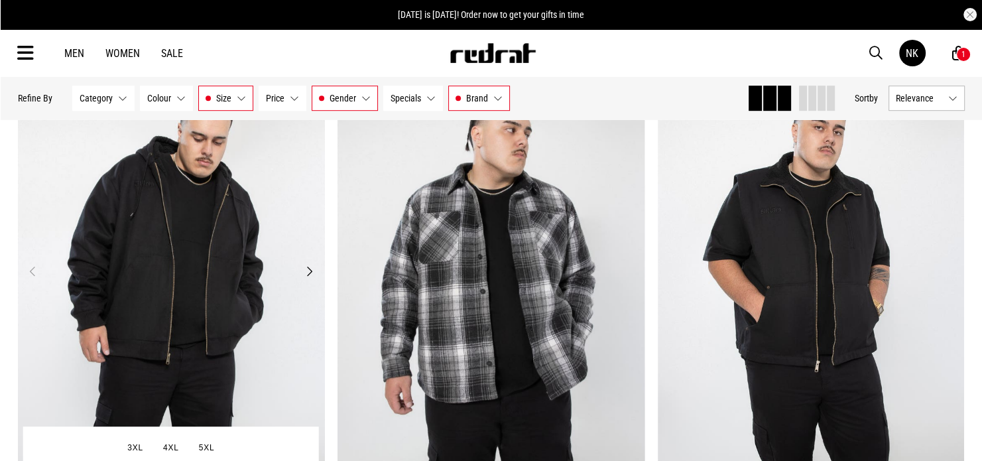
scroll to position [663, 0]
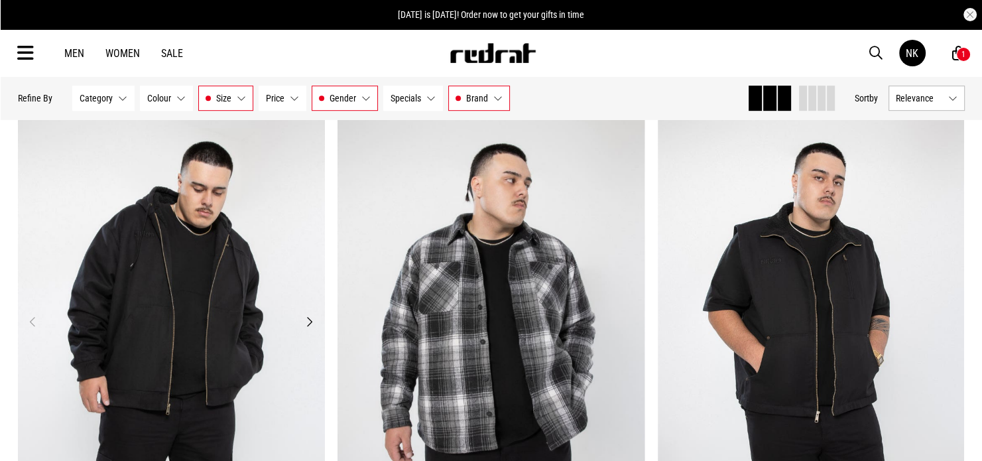
click at [310, 324] on button "Next" at bounding box center [309, 322] width 17 height 16
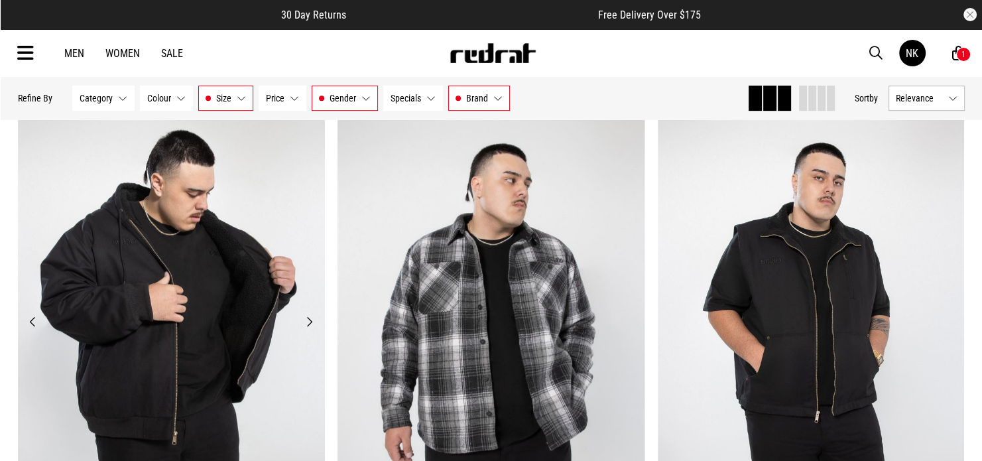
click at [310, 324] on button "Next" at bounding box center [309, 322] width 17 height 16
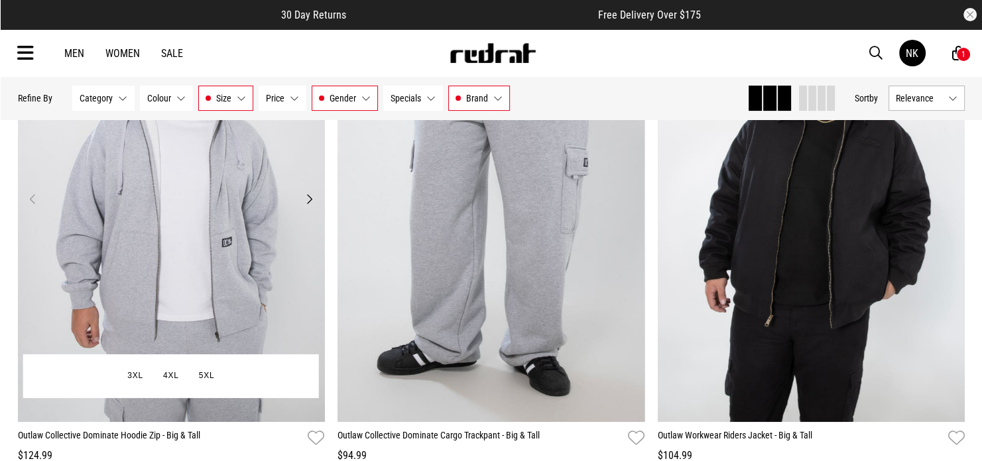
scroll to position [265, 0]
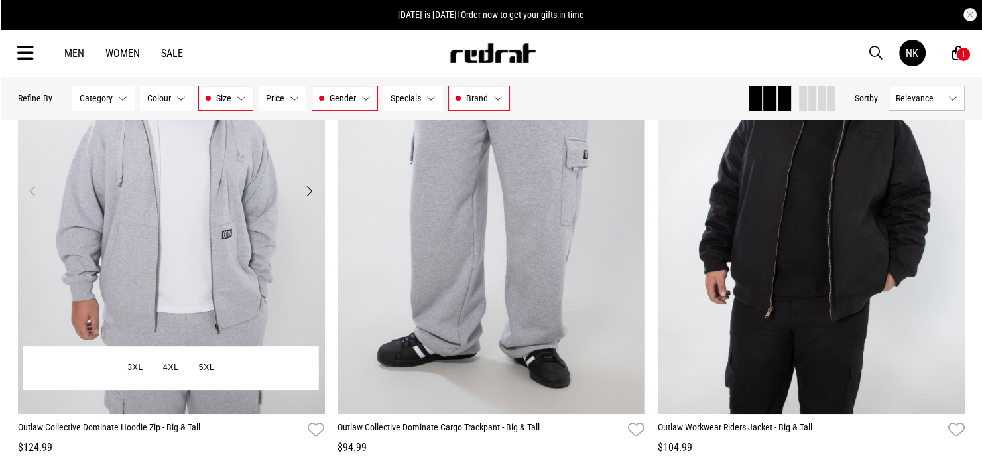
click at [309, 192] on button "Next" at bounding box center [309, 191] width 17 height 16
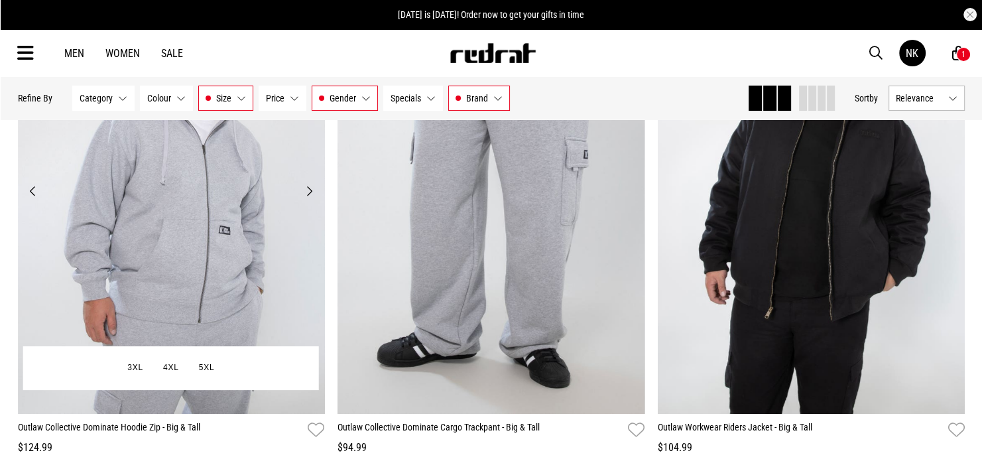
click at [309, 192] on button "Next" at bounding box center [309, 191] width 17 height 16
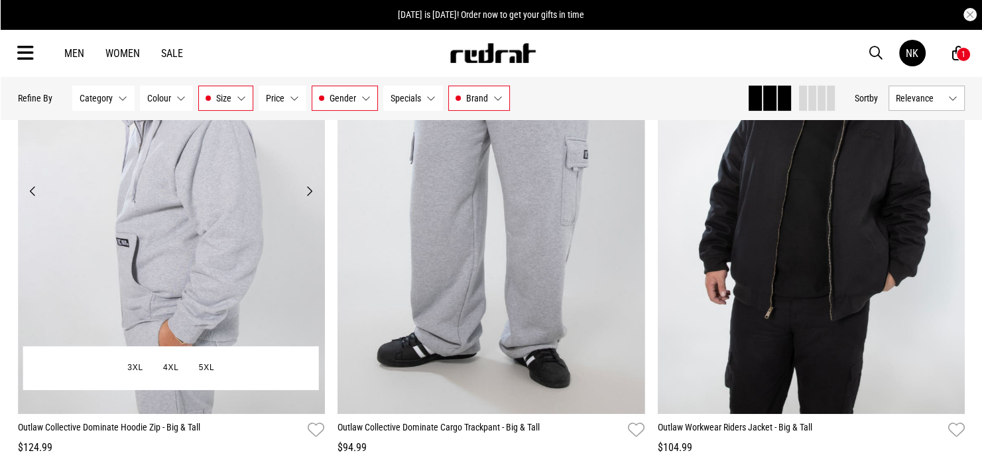
click at [309, 192] on button "Next" at bounding box center [309, 191] width 17 height 16
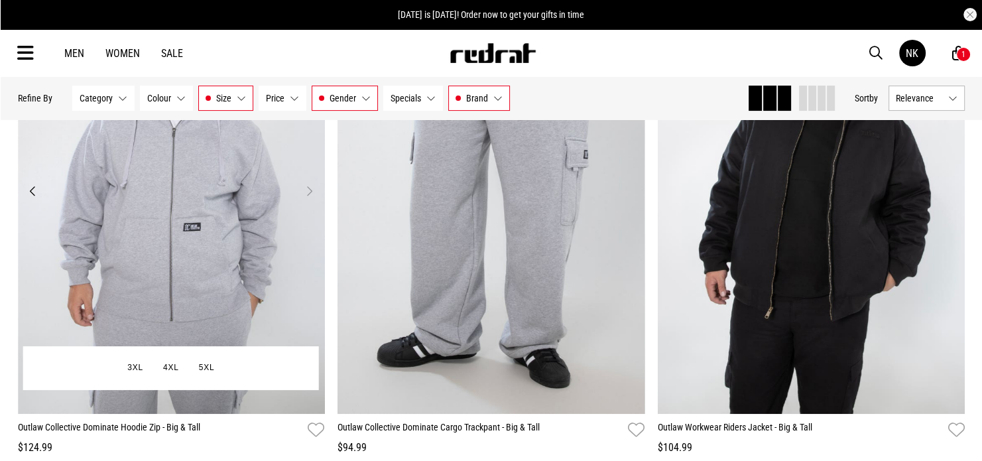
click at [309, 192] on button "Next" at bounding box center [309, 191] width 17 height 16
click at [27, 190] on button "Previous" at bounding box center [33, 191] width 17 height 16
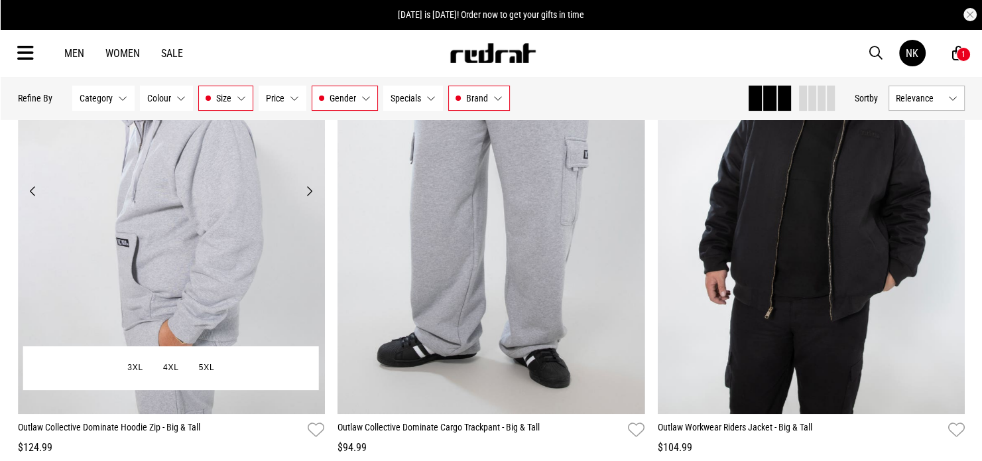
click at [27, 190] on button "Previous" at bounding box center [33, 191] width 17 height 16
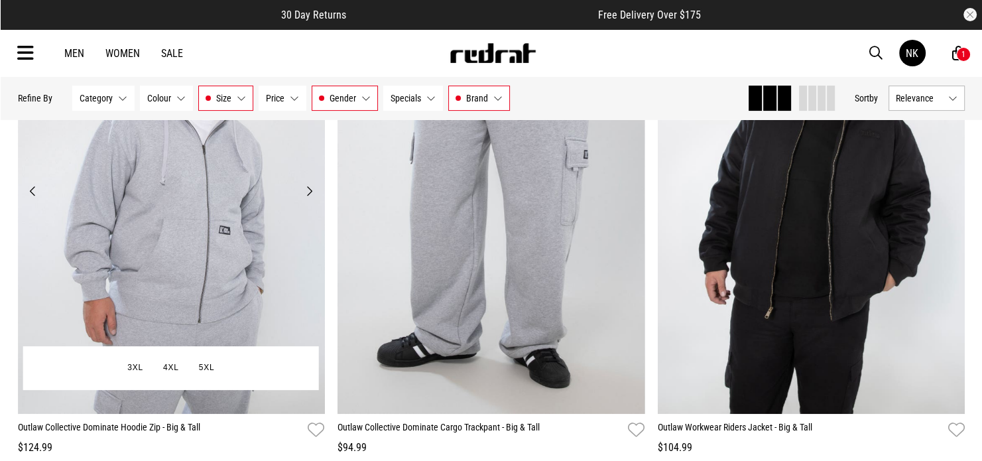
click at [27, 190] on button "Previous" at bounding box center [33, 191] width 17 height 16
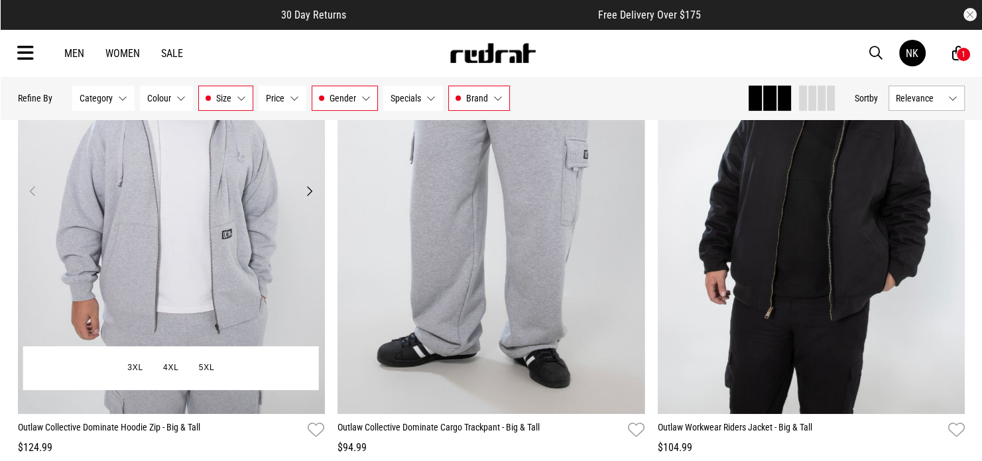
click at [27, 190] on button "Previous" at bounding box center [33, 191] width 17 height 16
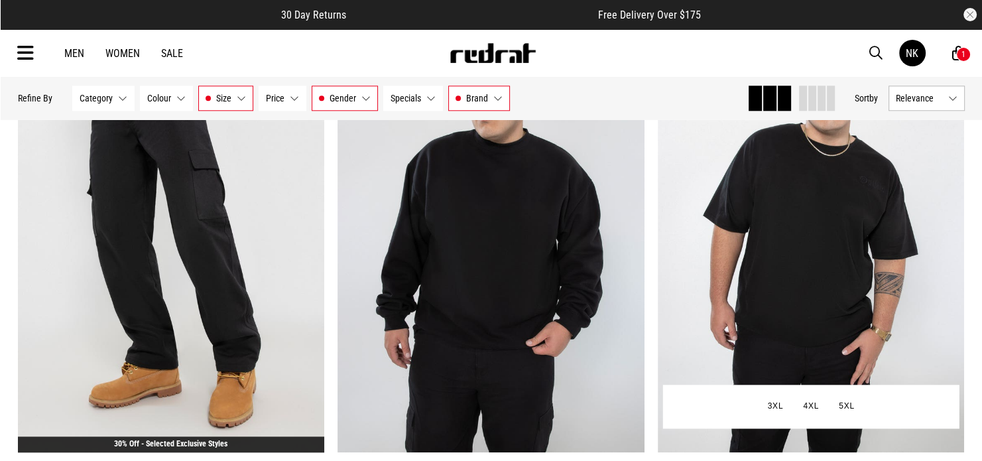
scroll to position [1260, 0]
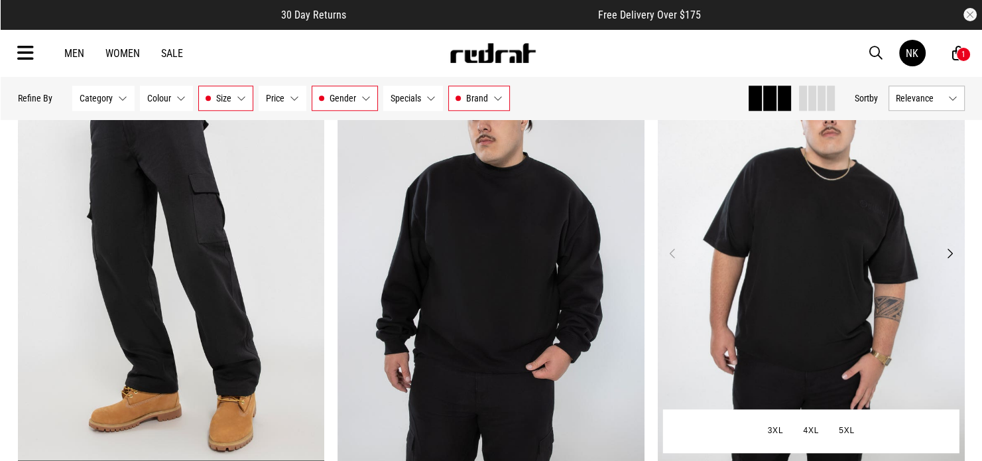
click at [951, 255] on button "Next" at bounding box center [949, 253] width 17 height 16
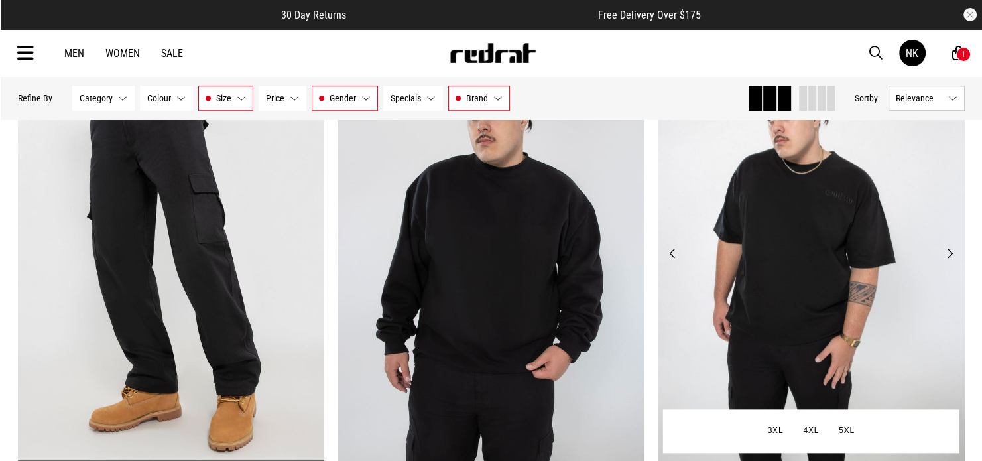
click at [951, 255] on button "Next" at bounding box center [949, 253] width 17 height 16
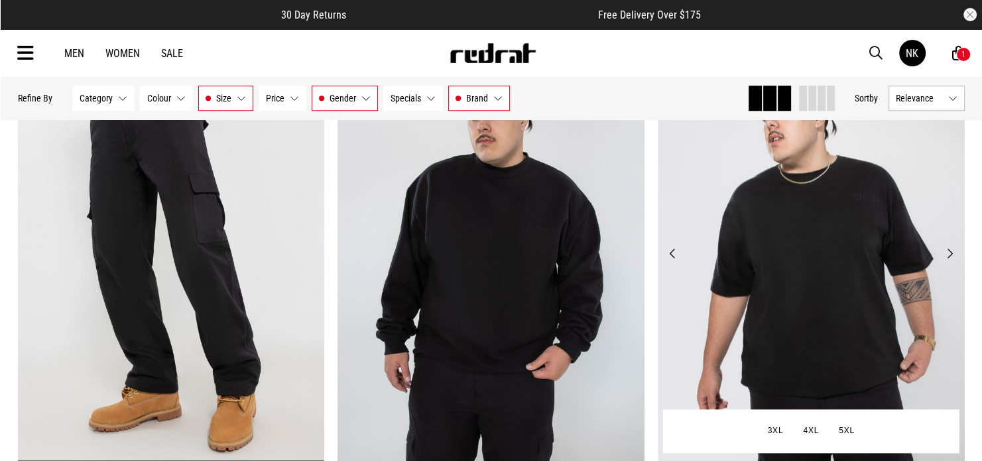
click at [951, 255] on button "Next" at bounding box center [949, 253] width 17 height 16
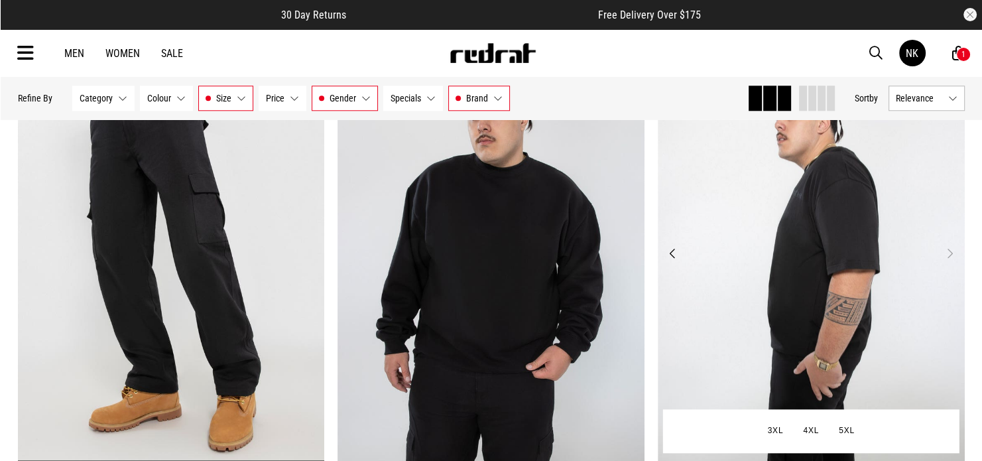
click at [951, 255] on button "Next" at bounding box center [949, 253] width 17 height 16
click at [672, 250] on button "Previous" at bounding box center [673, 253] width 17 height 16
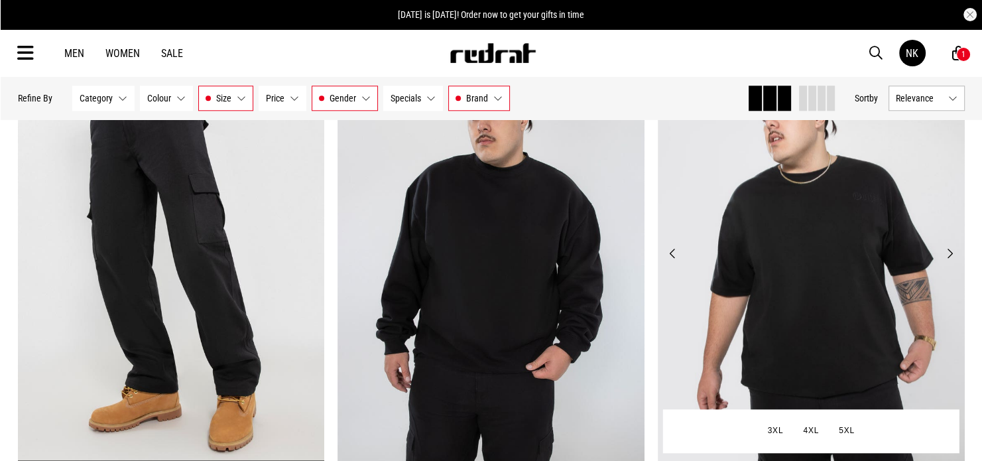
click at [672, 250] on button "Previous" at bounding box center [673, 253] width 17 height 16
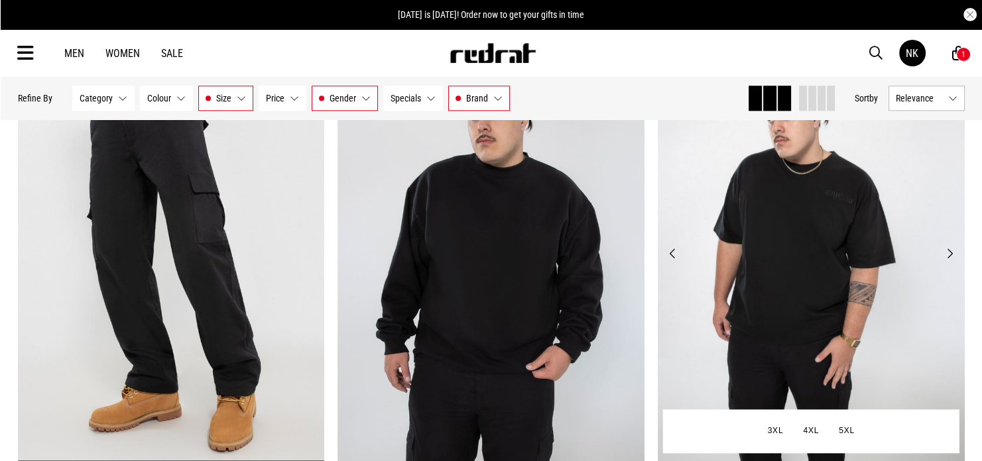
click at [672, 250] on button "Previous" at bounding box center [673, 253] width 17 height 16
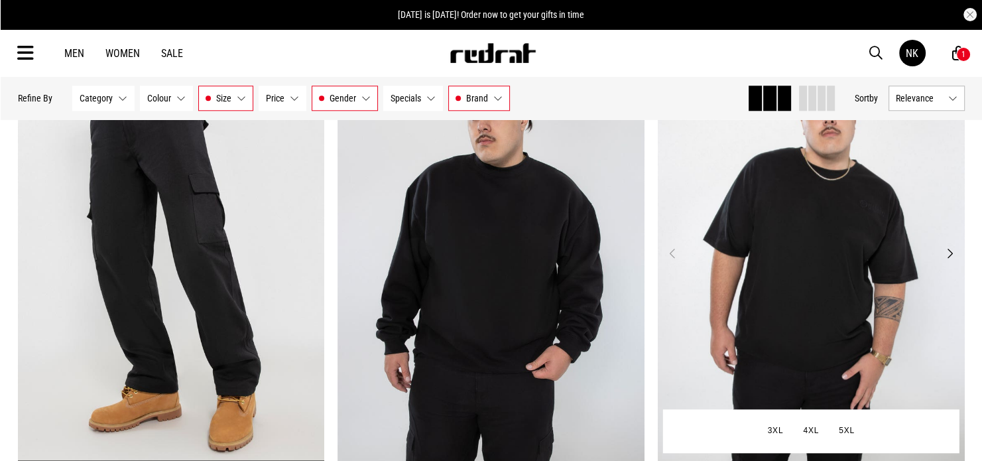
click at [672, 250] on button "Previous" at bounding box center [673, 253] width 17 height 16
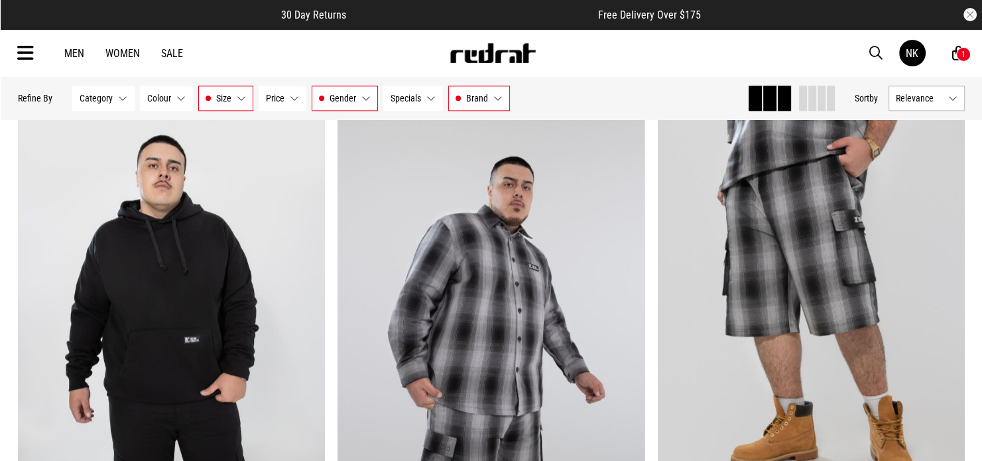
scroll to position [1791, 0]
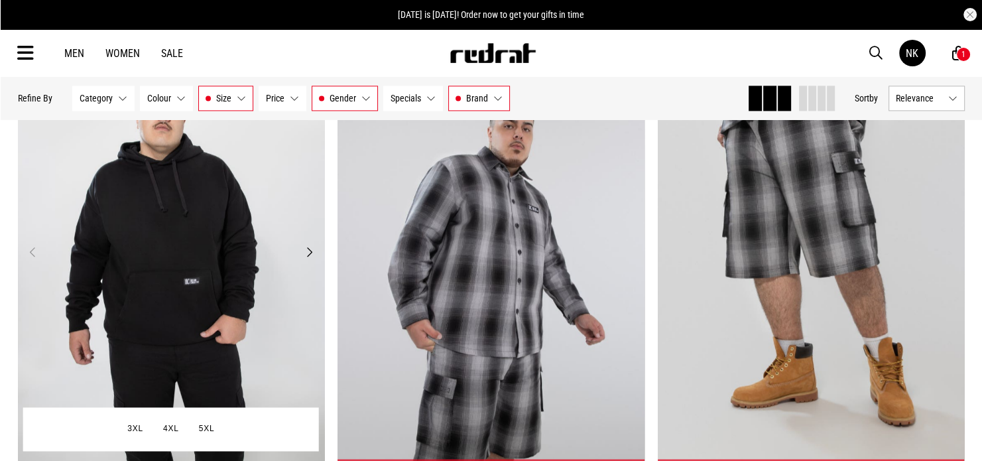
click at [307, 257] on button "Next" at bounding box center [309, 252] width 17 height 16
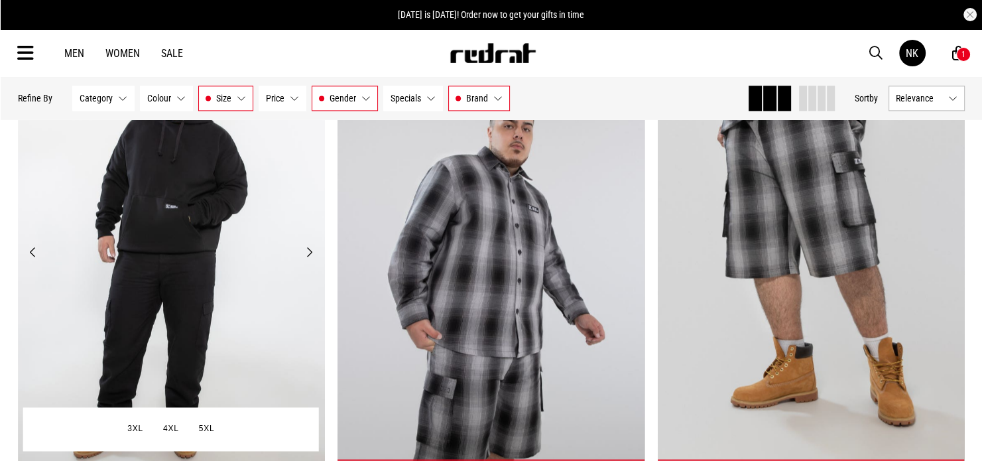
click at [307, 257] on button "Next" at bounding box center [309, 252] width 17 height 16
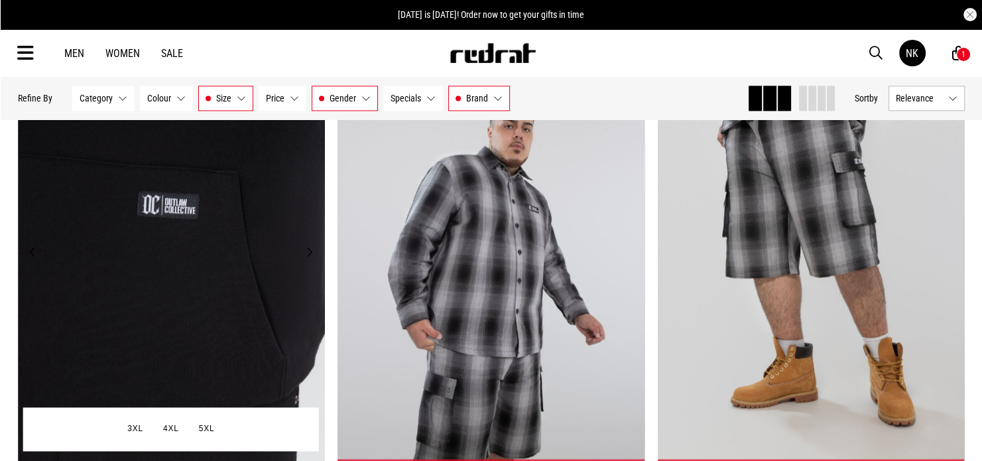
click at [307, 257] on button "Next" at bounding box center [309, 252] width 17 height 16
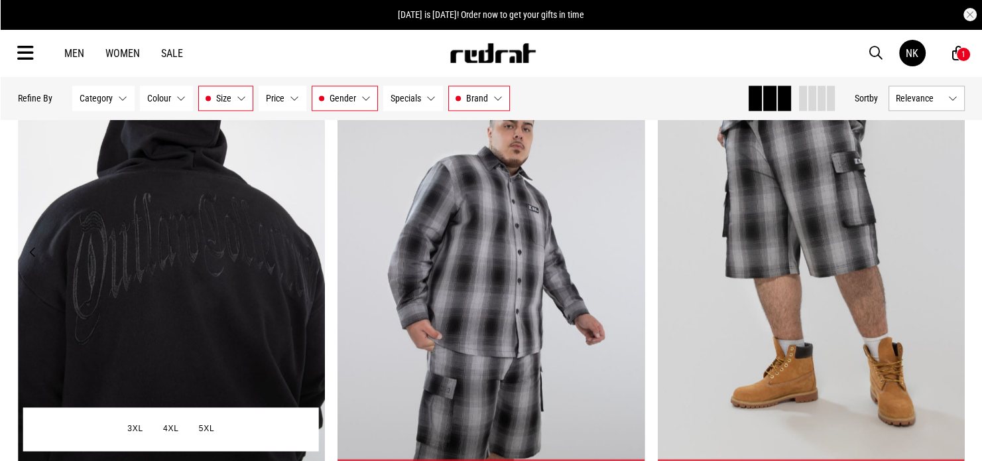
click at [307, 257] on button "Next" at bounding box center [309, 252] width 17 height 16
click at [36, 247] on button "Previous" at bounding box center [33, 252] width 17 height 16
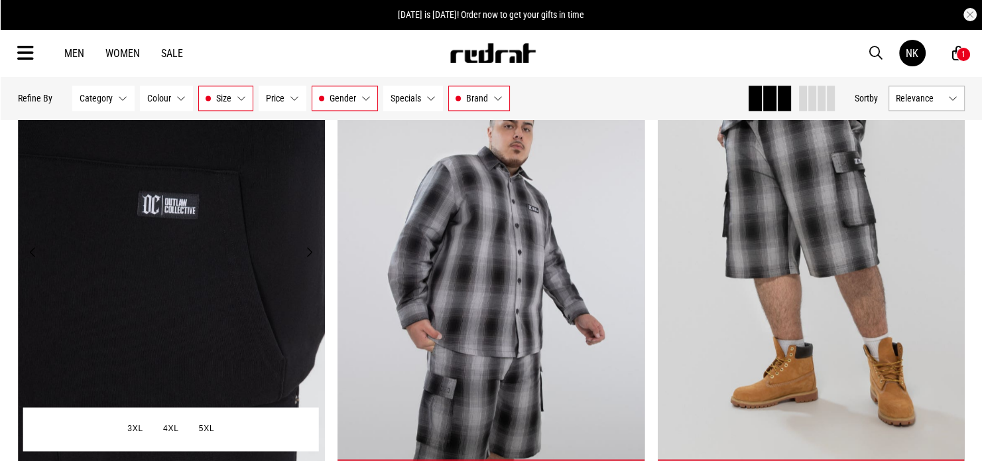
click at [36, 247] on button "Previous" at bounding box center [33, 252] width 17 height 16
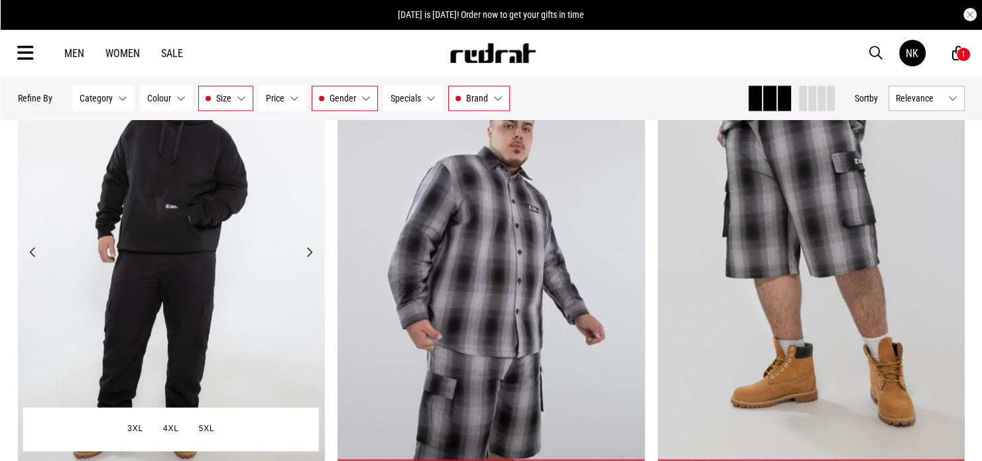
click at [36, 247] on button "Previous" at bounding box center [33, 252] width 17 height 16
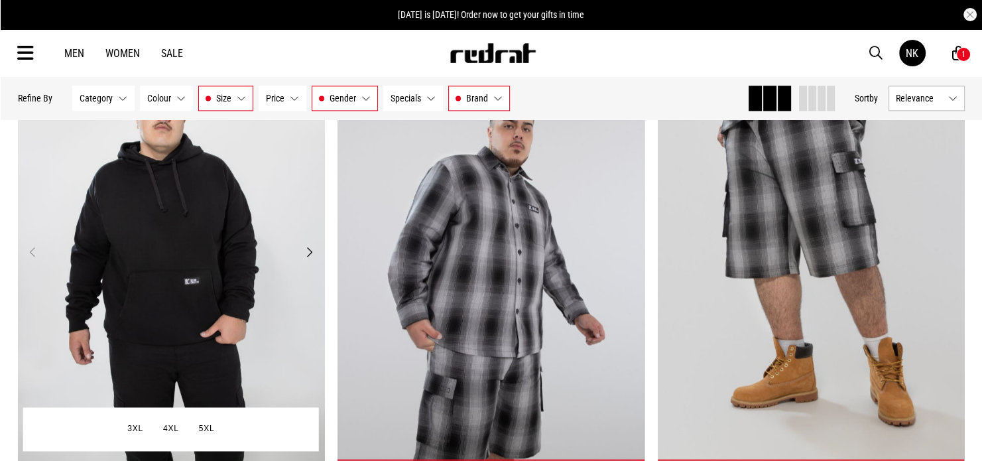
click at [36, 247] on button "Previous" at bounding box center [33, 252] width 17 height 16
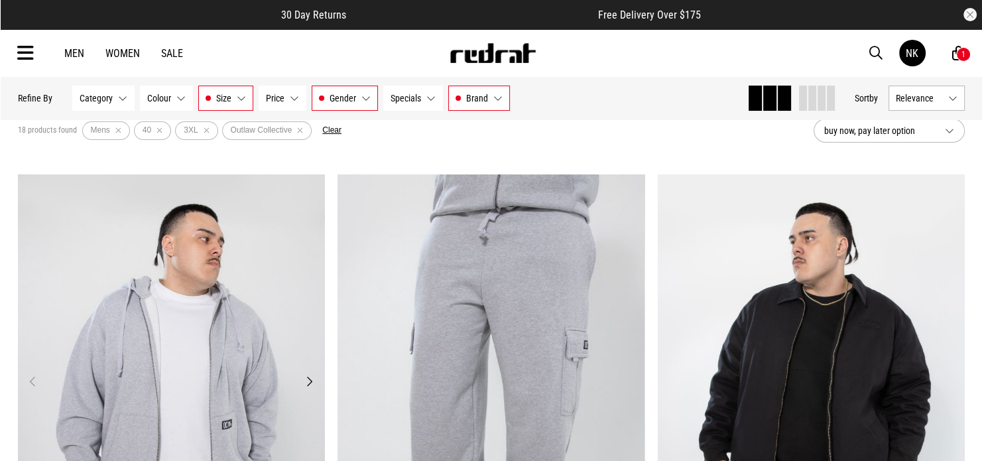
scroll to position [66, 0]
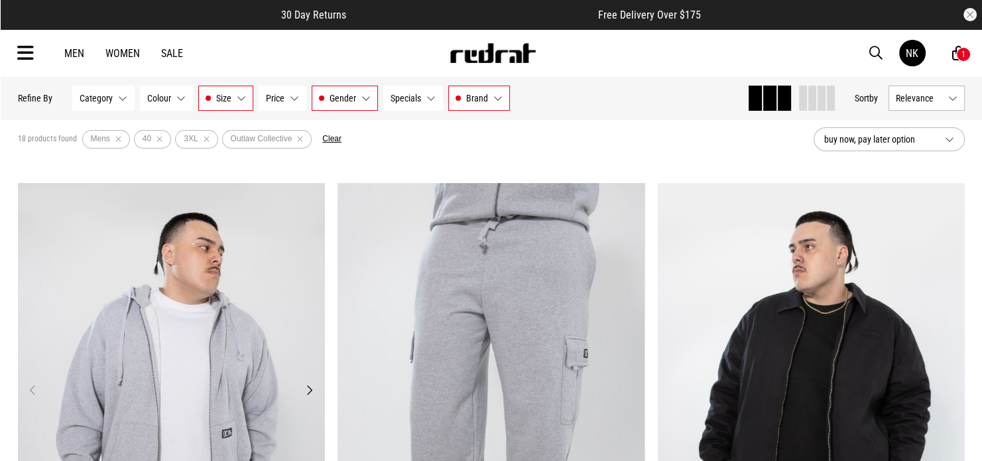
click at [207, 303] on img at bounding box center [171, 398] width 307 height 430
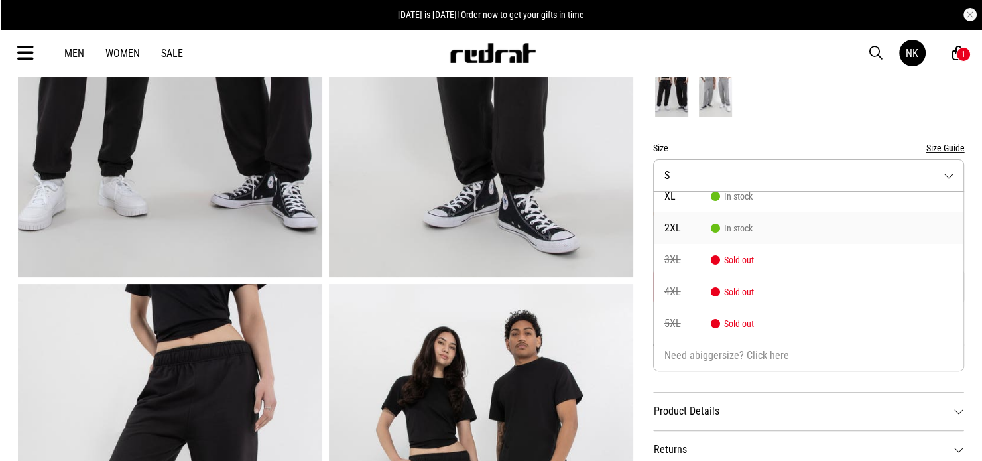
click at [671, 230] on span "2XL" at bounding box center [688, 228] width 46 height 11
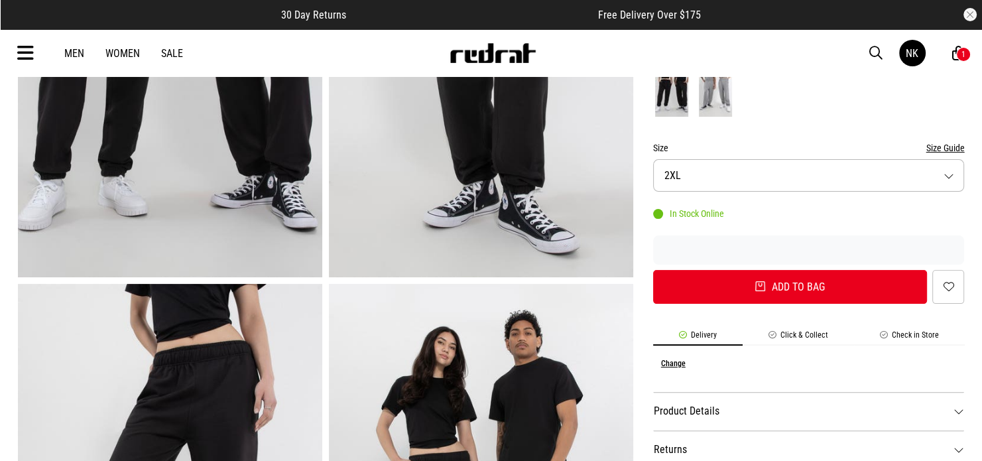
drag, startPoint x: 686, startPoint y: 193, endPoint x: 687, endPoint y: 183, distance: 10.0
click at [686, 192] on form "Colour Black Size Size Guide Size 2XL In Stock Online Add to bag Add to wishlist" at bounding box center [809, 176] width 312 height 253
click at [687, 183] on button "Size 2XL" at bounding box center [809, 175] width 312 height 33
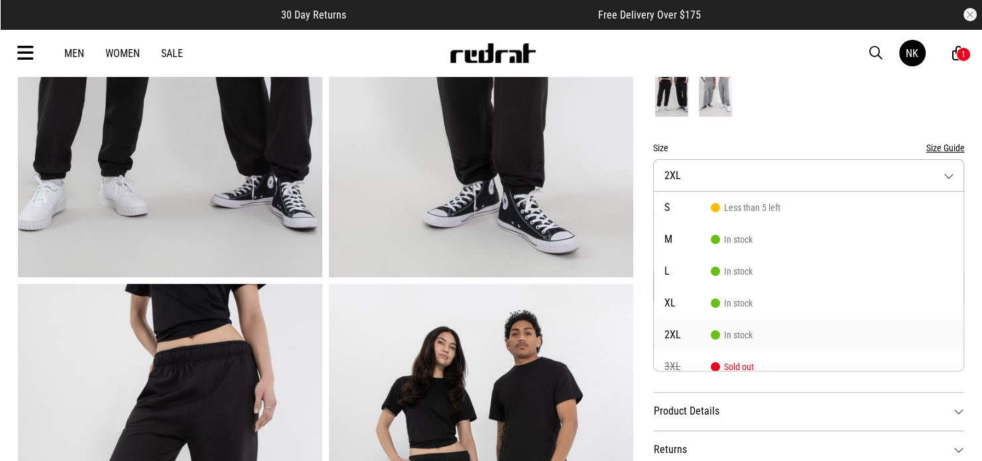
click at [715, 360] on li "3XL Sold out" at bounding box center [809, 367] width 310 height 32
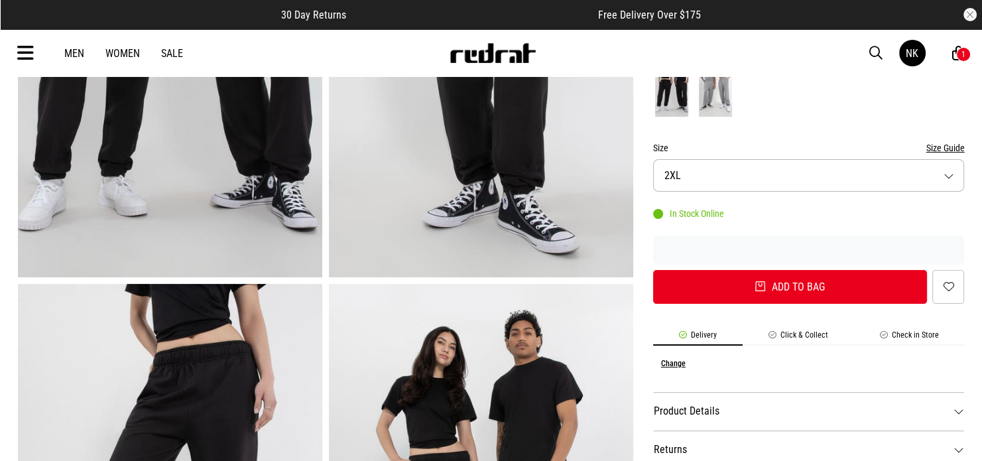
click at [703, 164] on button "Size 2XL" at bounding box center [809, 175] width 312 height 33
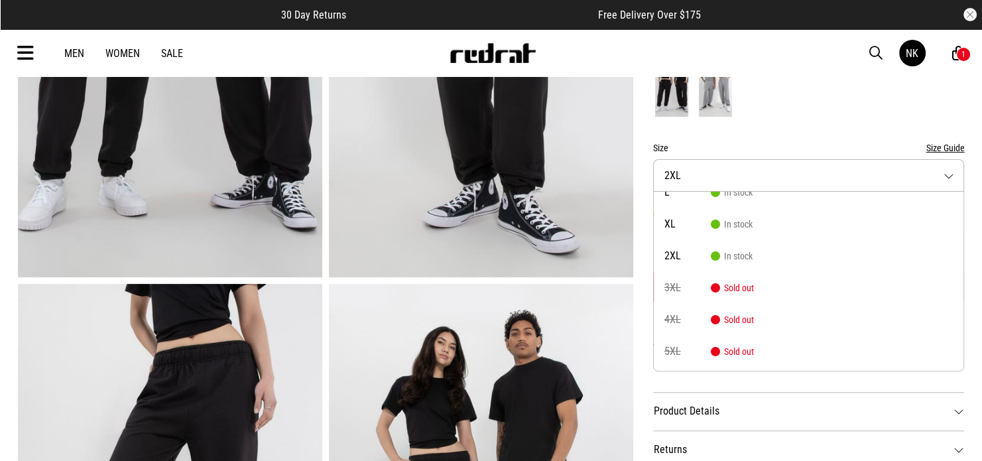
scroll to position [107, 0]
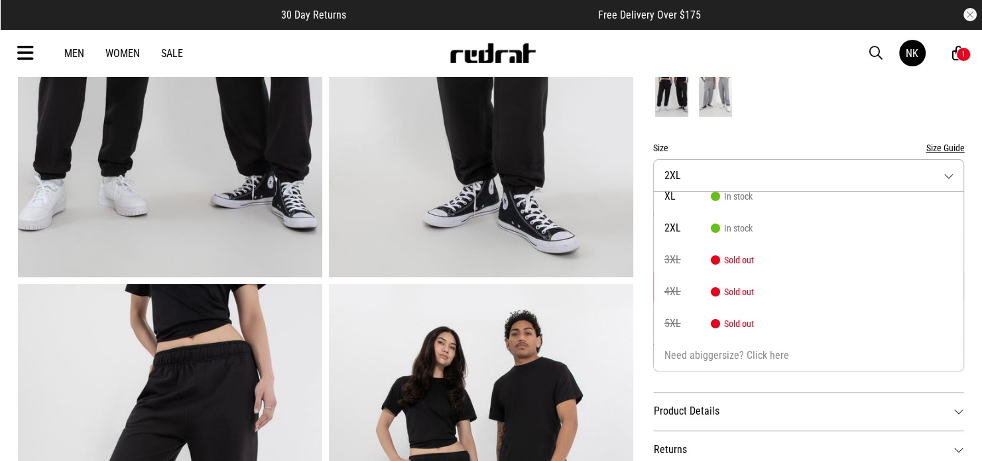
click at [674, 257] on span "3XL" at bounding box center [688, 260] width 46 height 11
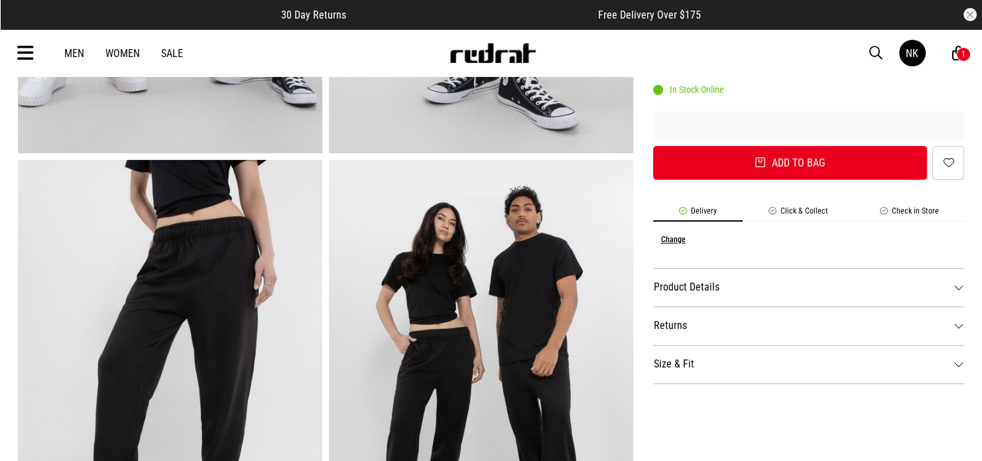
scroll to position [464, 0]
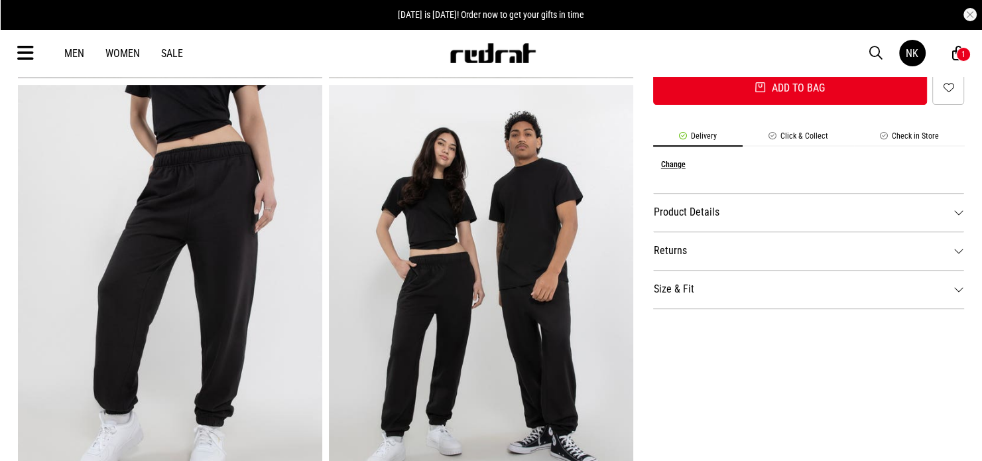
click at [698, 214] on dt "Product Details" at bounding box center [809, 212] width 312 height 38
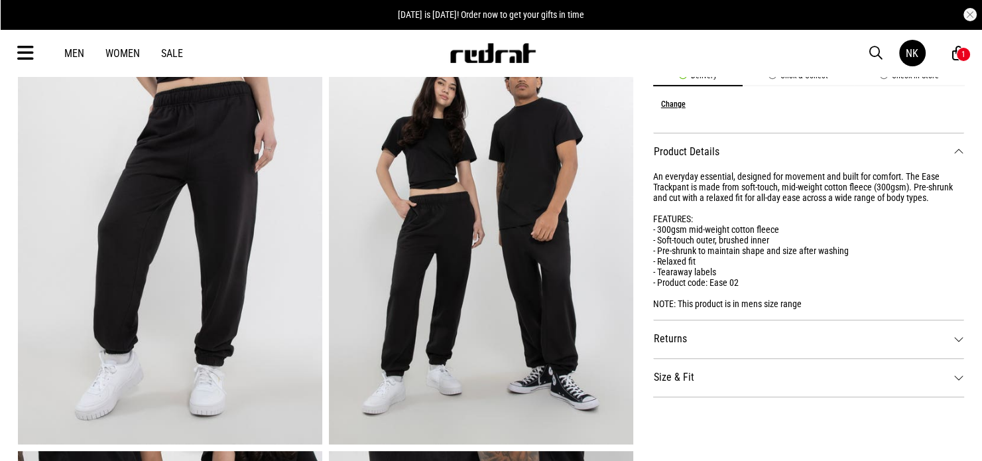
scroll to position [531, 0]
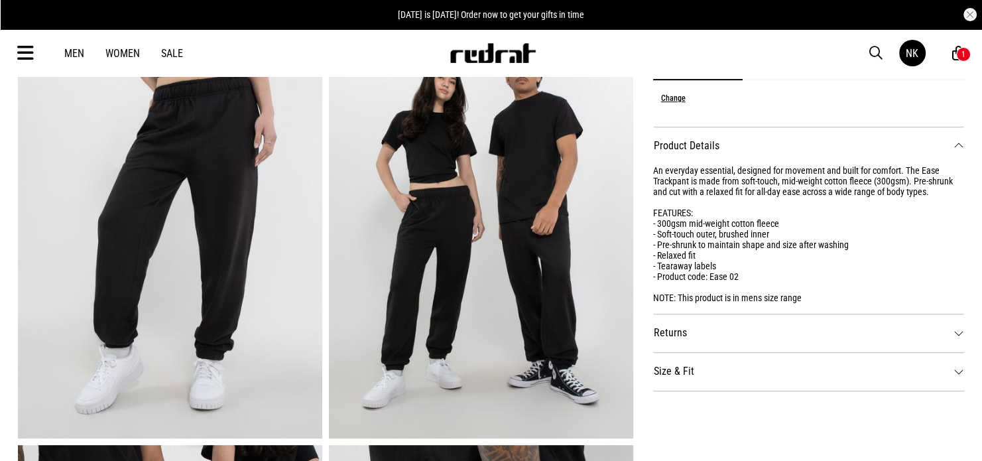
click at [687, 371] on dt "Size & Fit" at bounding box center [809, 371] width 312 height 38
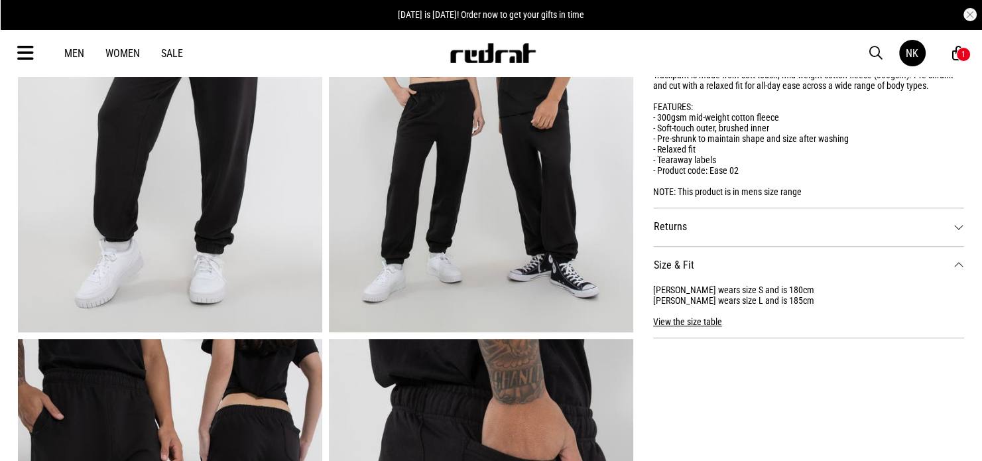
scroll to position [663, 0]
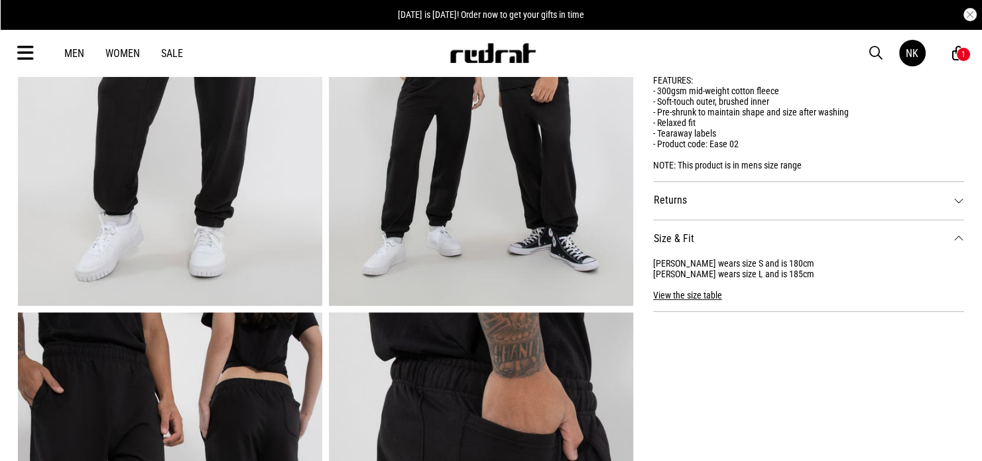
click at [683, 296] on button "View the size table" at bounding box center [687, 289] width 69 height 21
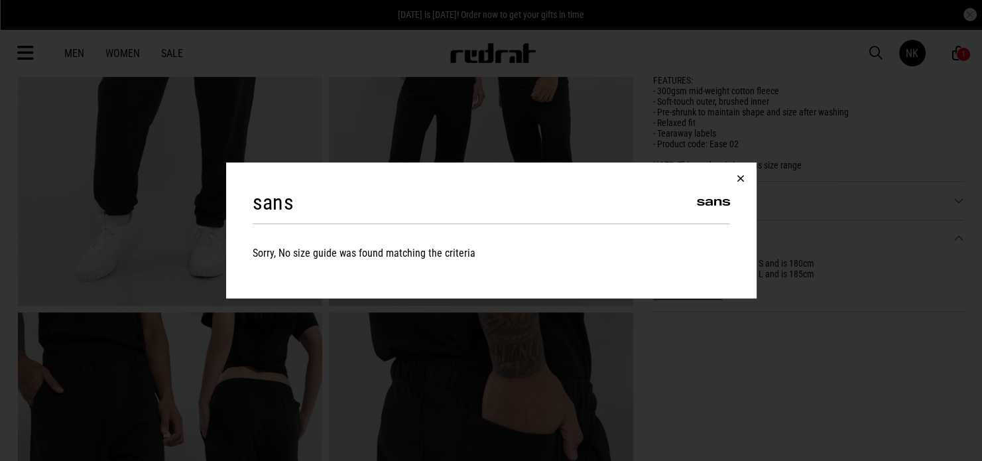
click at [744, 177] on button "button" at bounding box center [741, 179] width 32 height 32
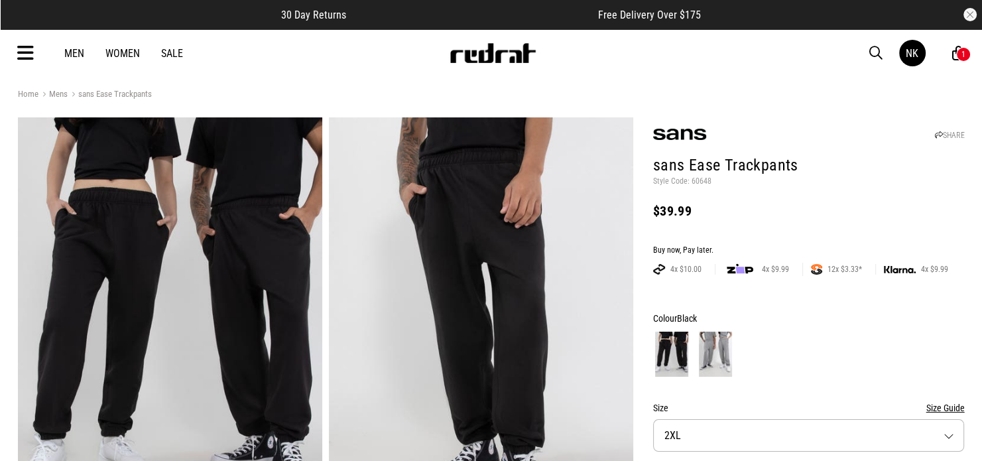
scroll to position [0, 0]
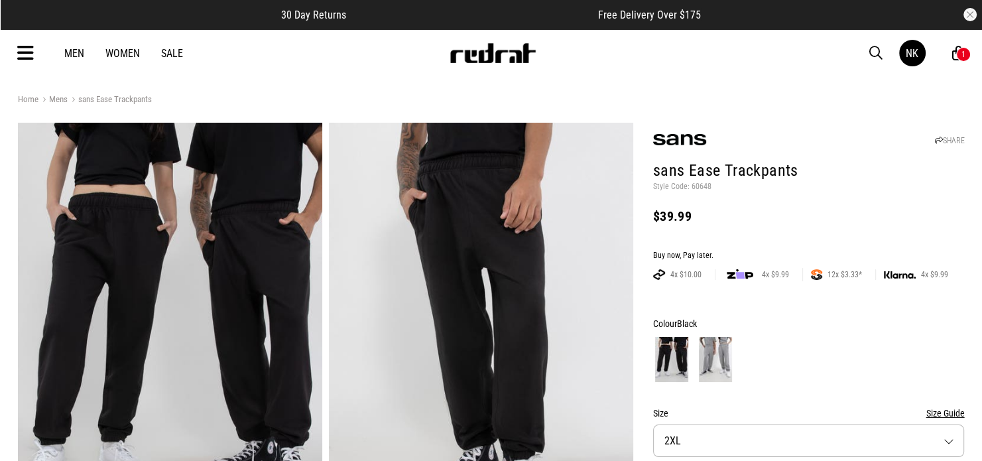
drag, startPoint x: 663, startPoint y: 308, endPoint x: 670, endPoint y: 306, distance: 7.6
click at [665, 143] on img at bounding box center [679, 139] width 53 height 11
